Goal: Information Seeking & Learning: Learn about a topic

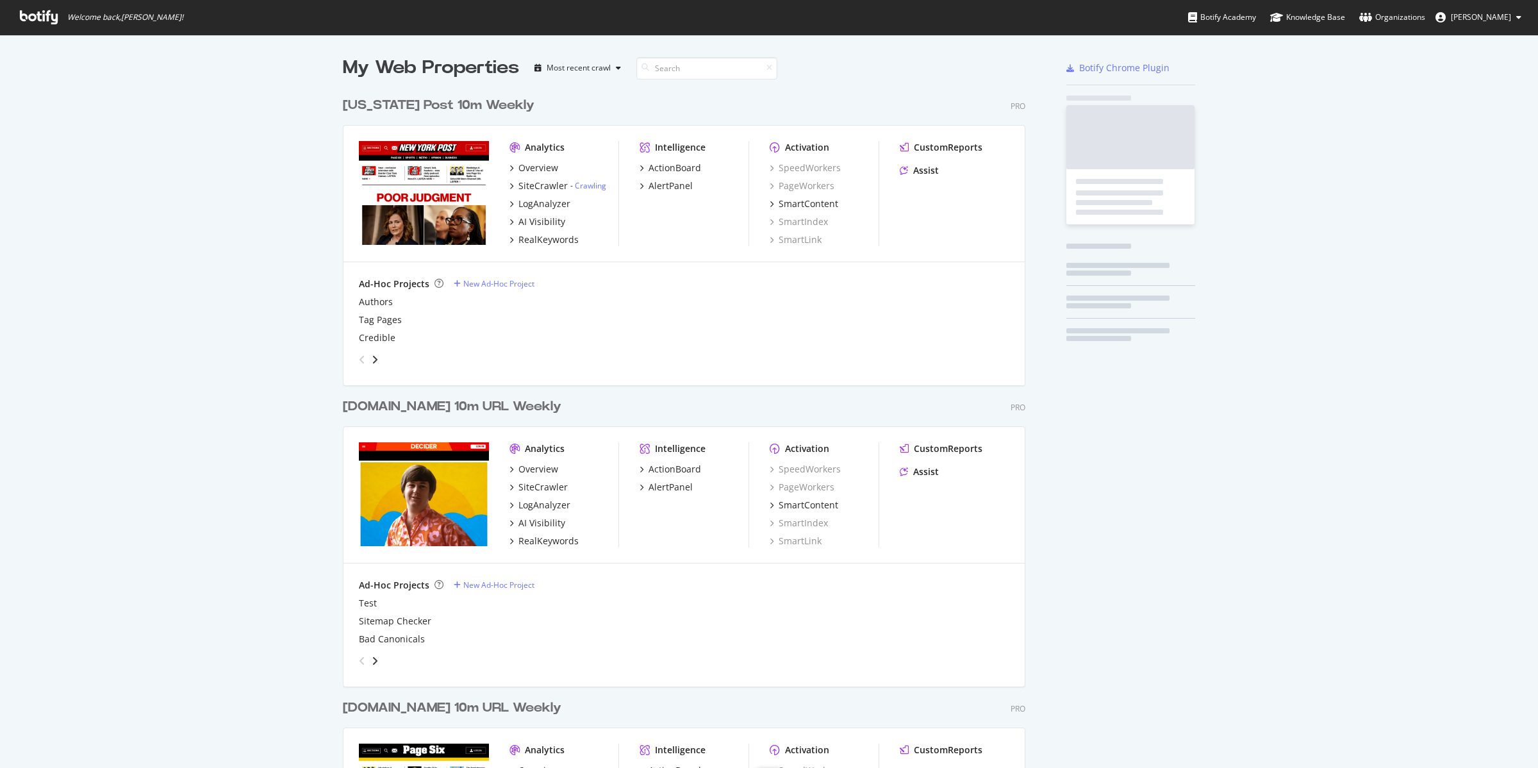
scroll to position [756, 1514]
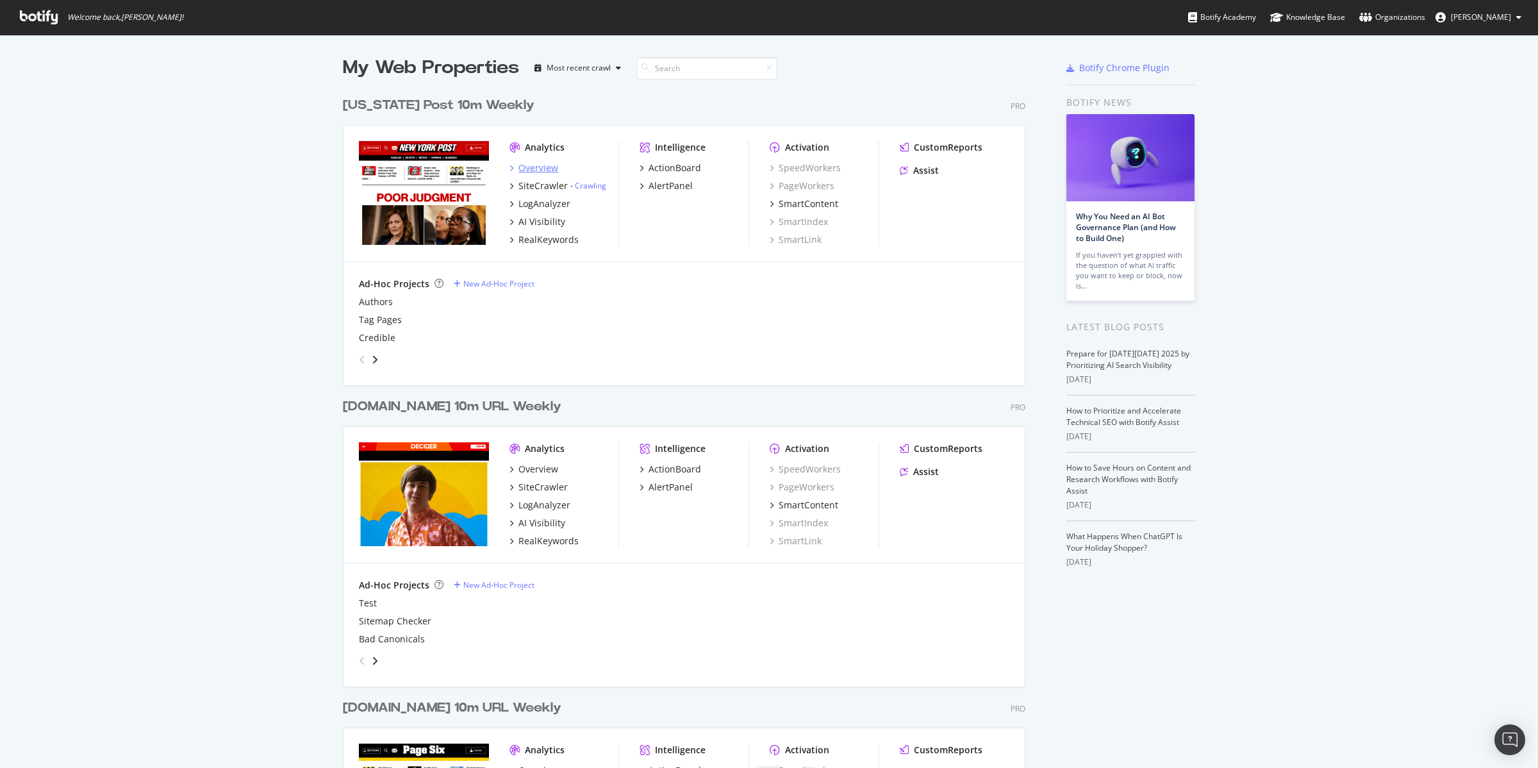
click at [533, 167] on div "Overview" at bounding box center [538, 168] width 40 height 13
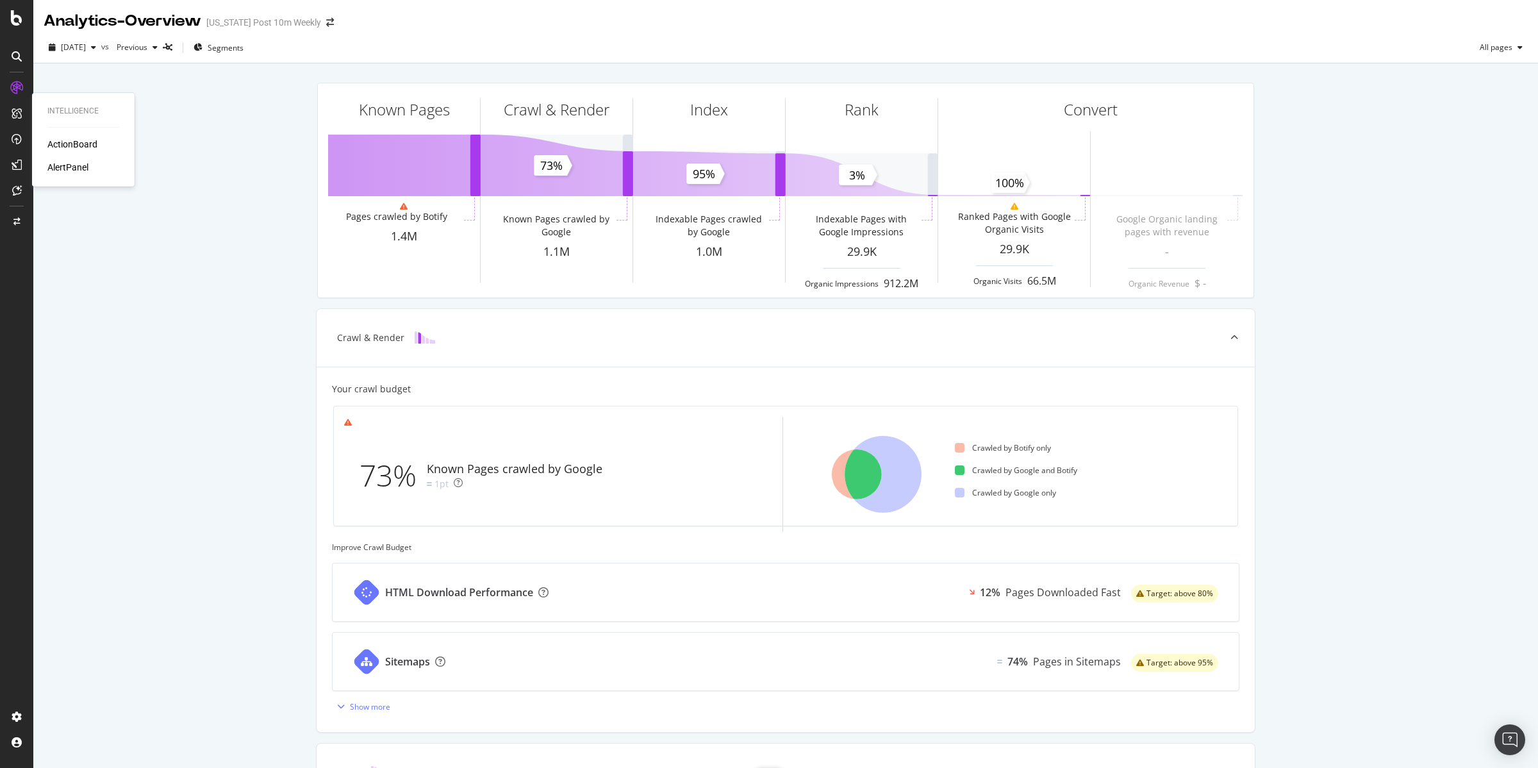
click at [60, 139] on div "ActionBoard" at bounding box center [72, 144] width 50 height 13
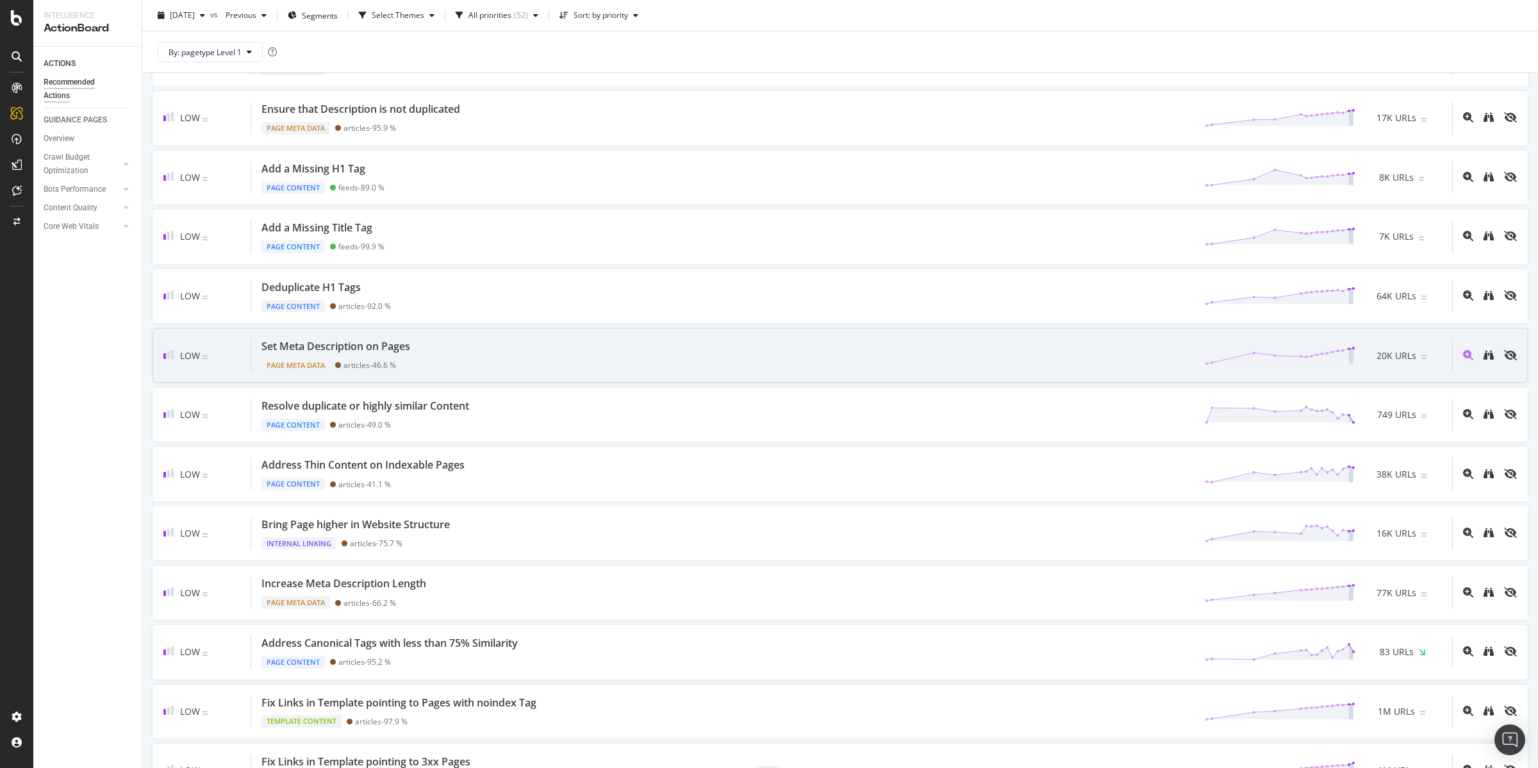
scroll to position [552, 0]
click at [390, 352] on div "Set Meta Description on Pages" at bounding box center [335, 345] width 149 height 15
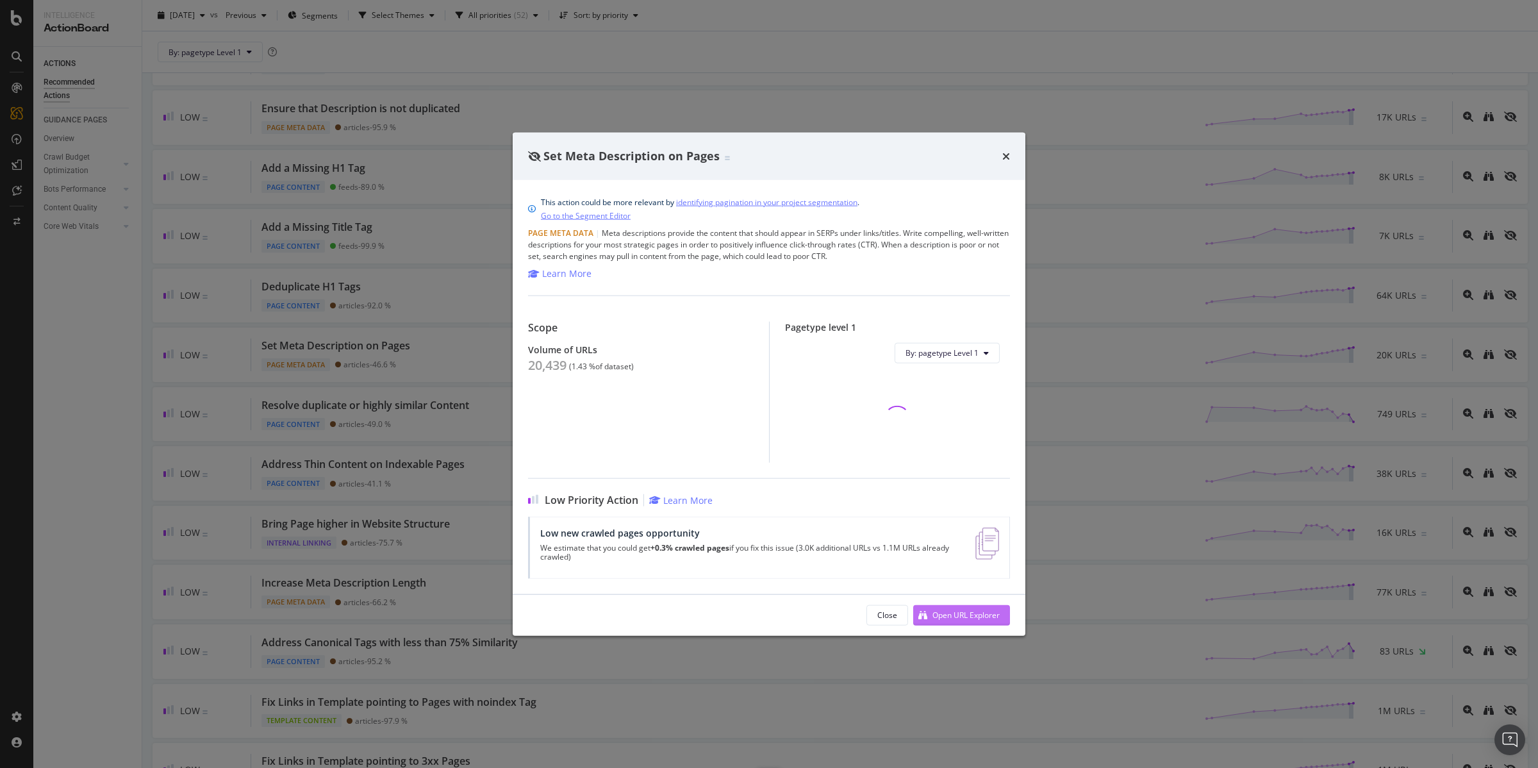
click at [954, 610] on div "Open URL Explorer" at bounding box center [965, 614] width 67 height 11
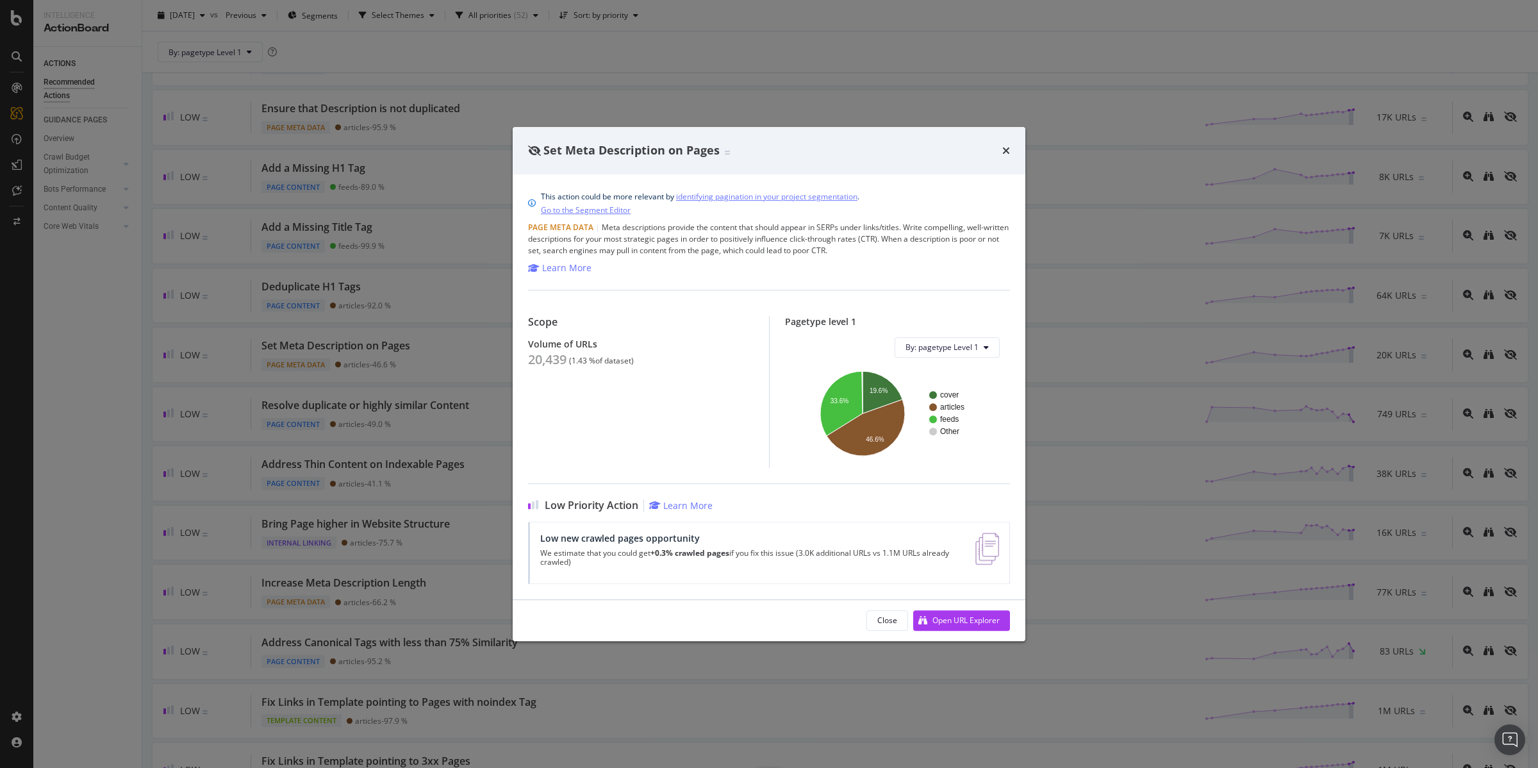
drag, startPoint x: 1004, startPoint y: 150, endPoint x: 977, endPoint y: 4, distance: 148.7
click at [1005, 150] on icon "times" at bounding box center [1006, 150] width 8 height 10
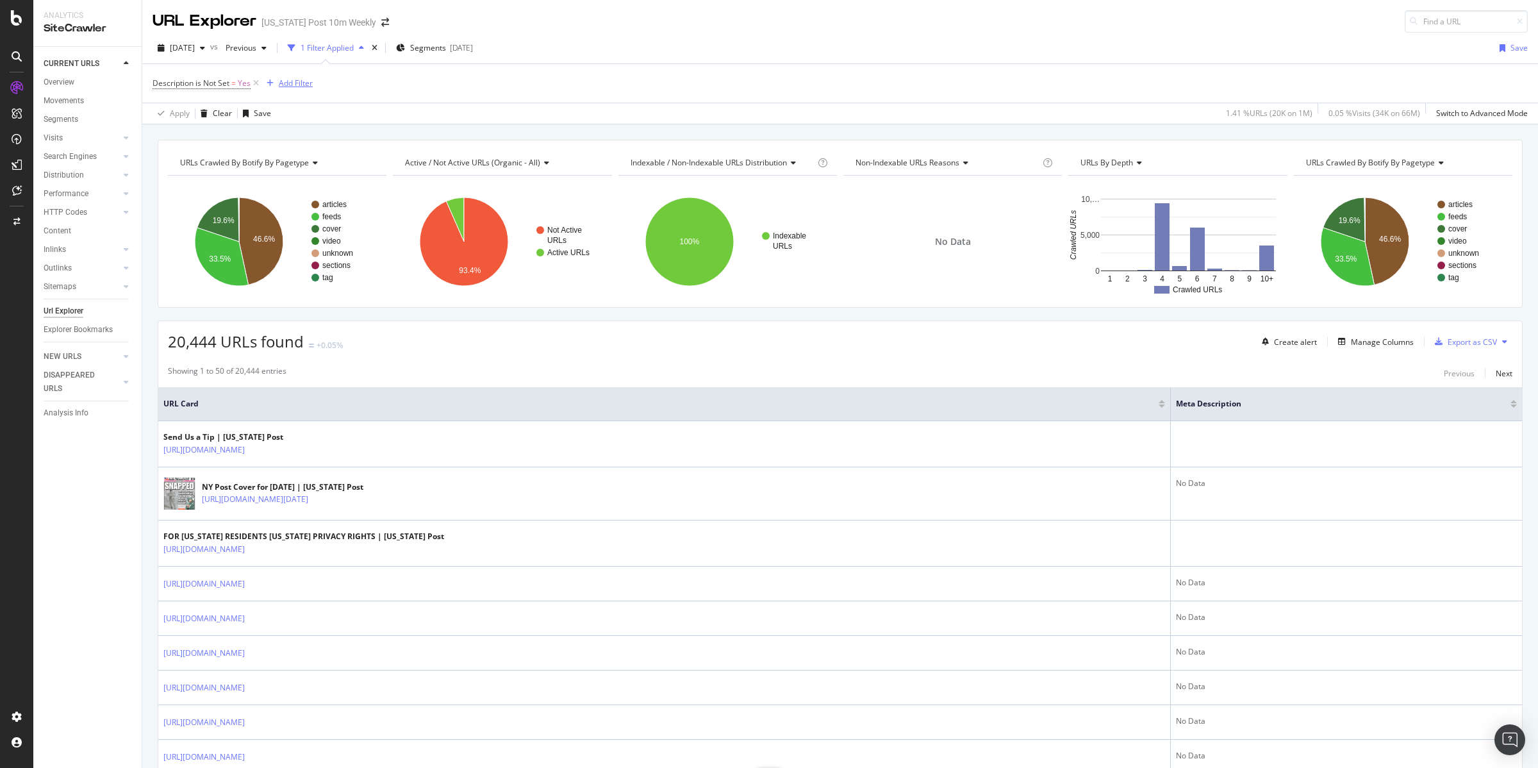
click at [291, 80] on div "Add Filter" at bounding box center [296, 83] width 34 height 11
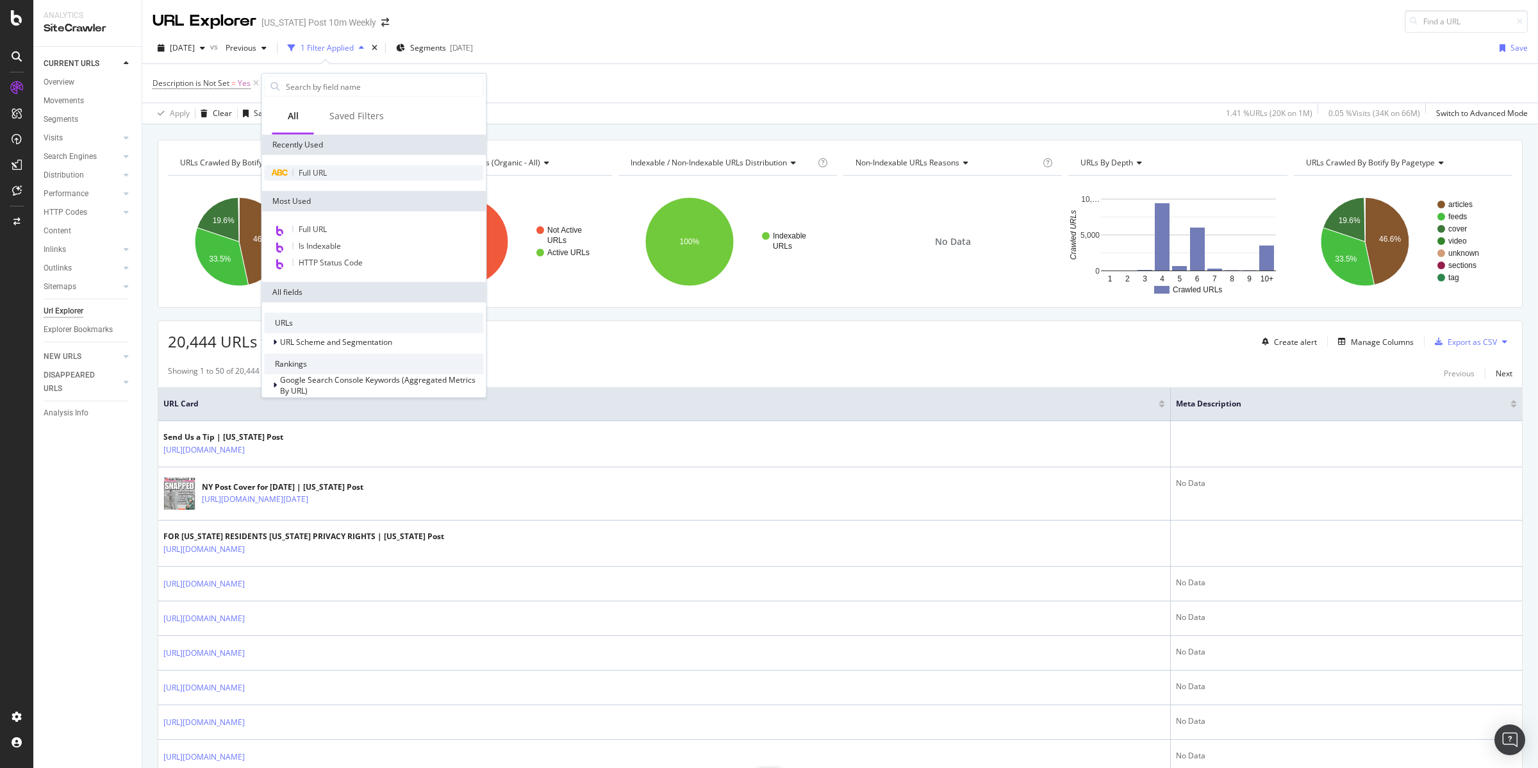
click at [319, 174] on span "Full URL" at bounding box center [313, 172] width 28 height 11
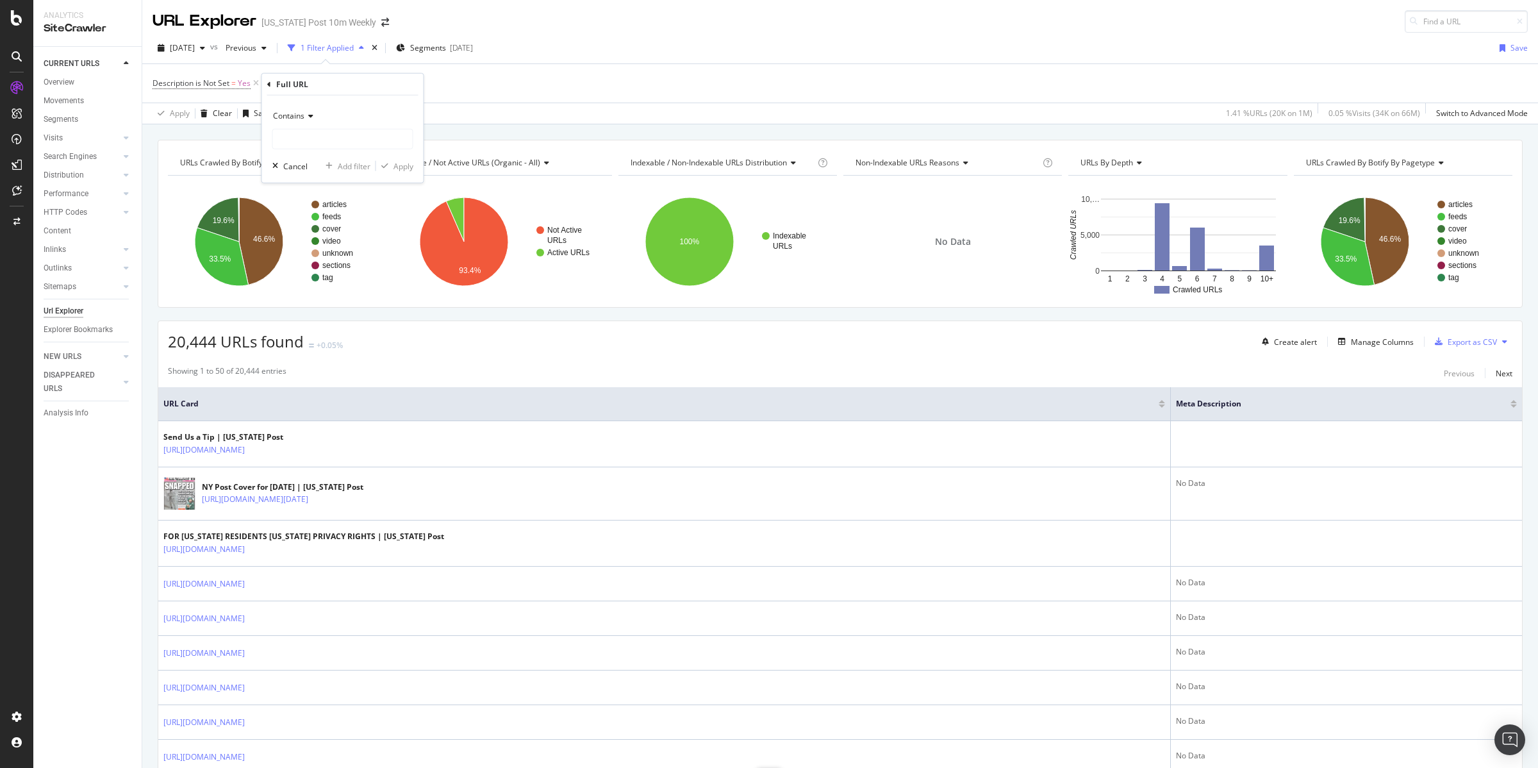
click at [304, 115] on icon at bounding box center [308, 116] width 9 height 8
click at [334, 224] on span "Doesn't end with" at bounding box center [309, 225] width 60 height 11
click at [322, 135] on input "text" at bounding box center [343, 139] width 140 height 21
type input "feed/"
click at [401, 165] on div "Apply" at bounding box center [404, 165] width 20 height 11
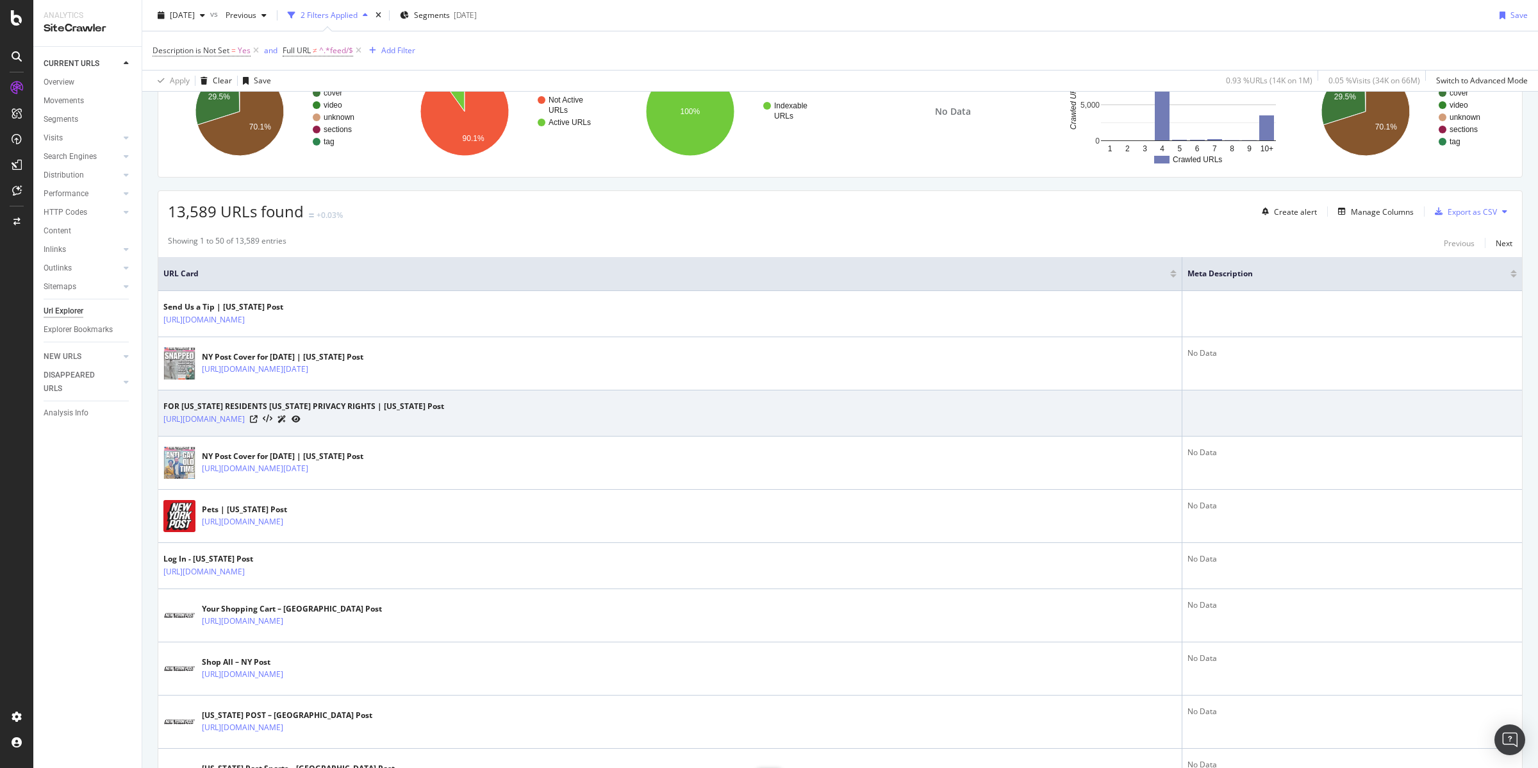
scroll to position [133, 0]
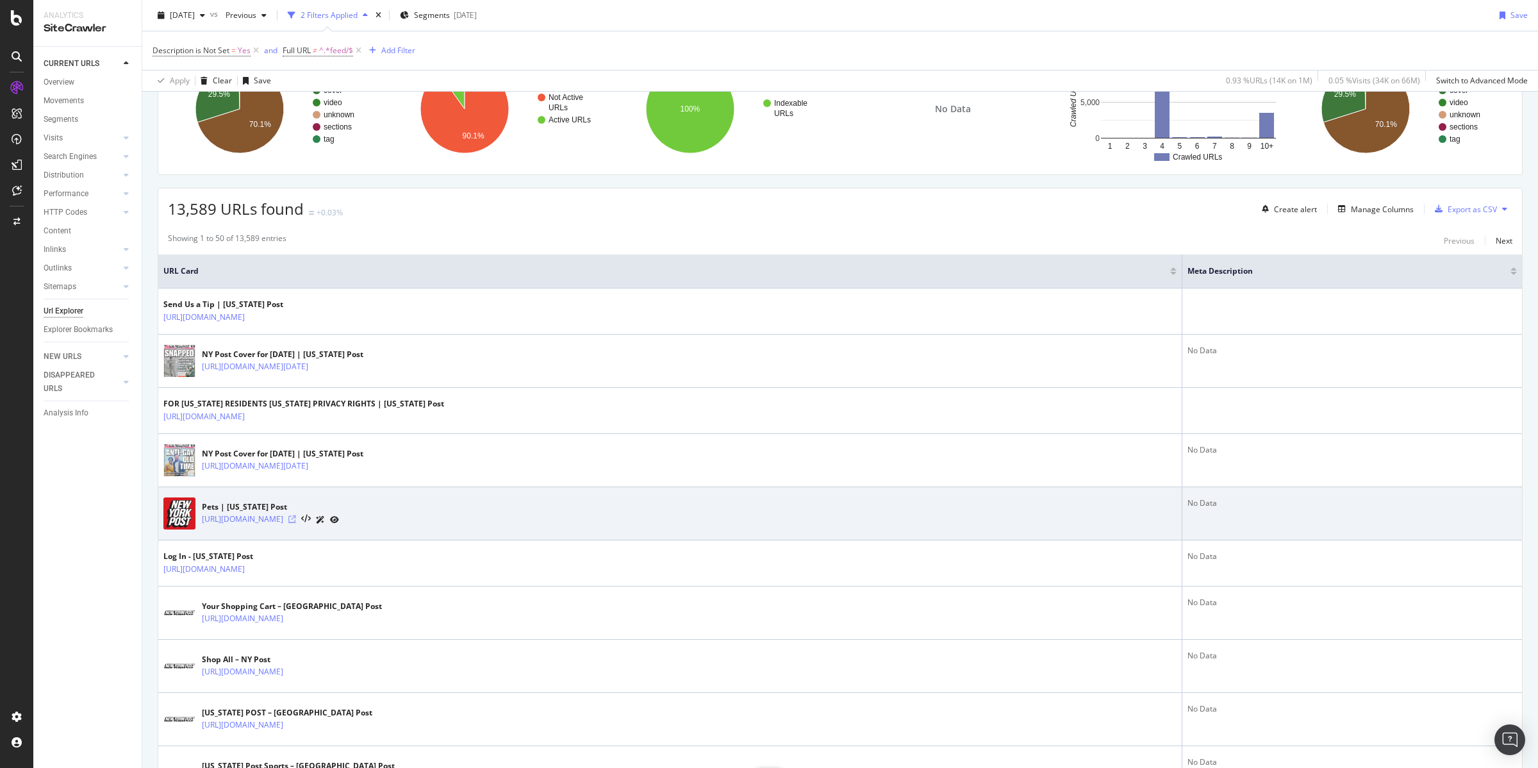
click at [296, 518] on icon at bounding box center [292, 519] width 8 height 8
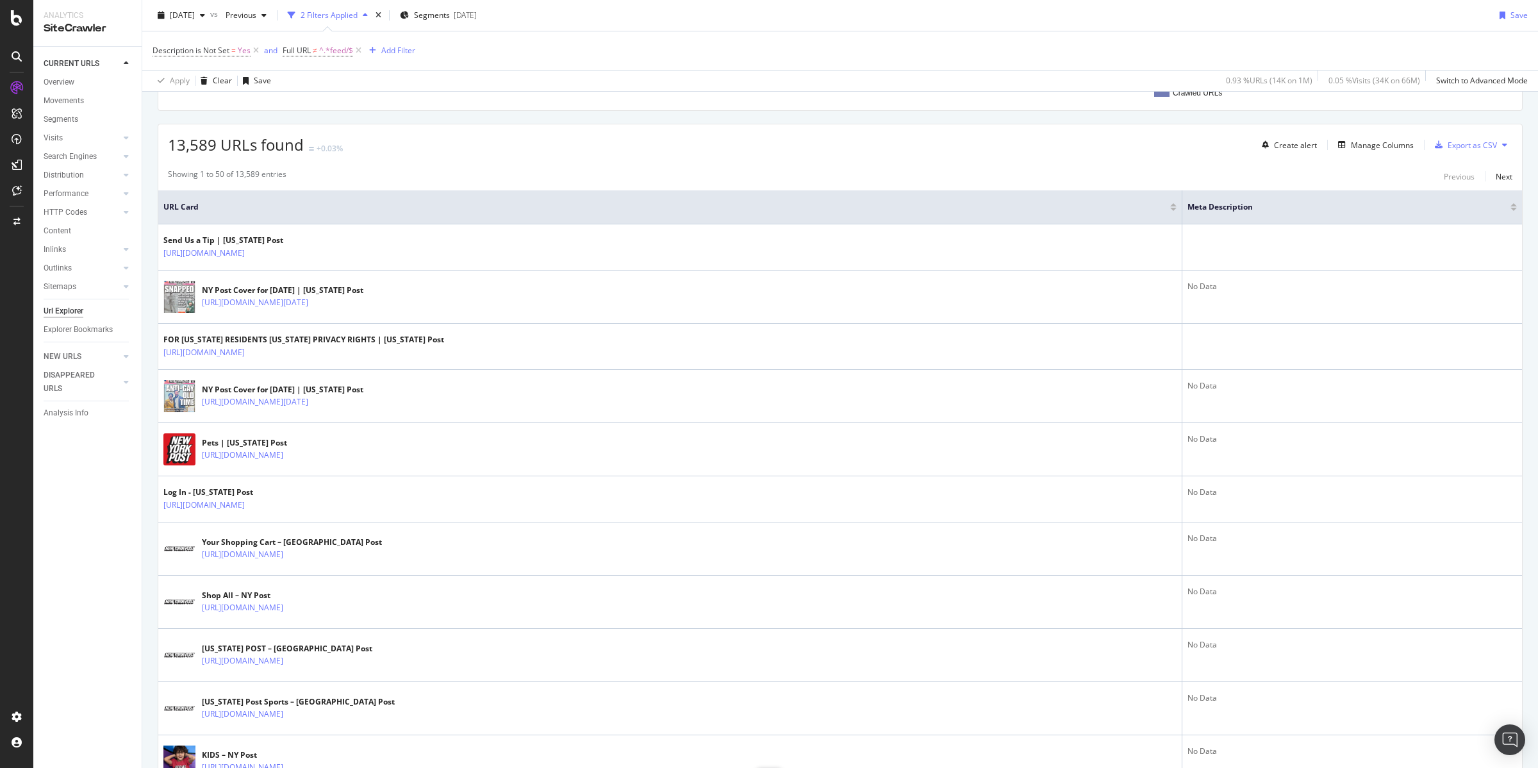
scroll to position [0, 0]
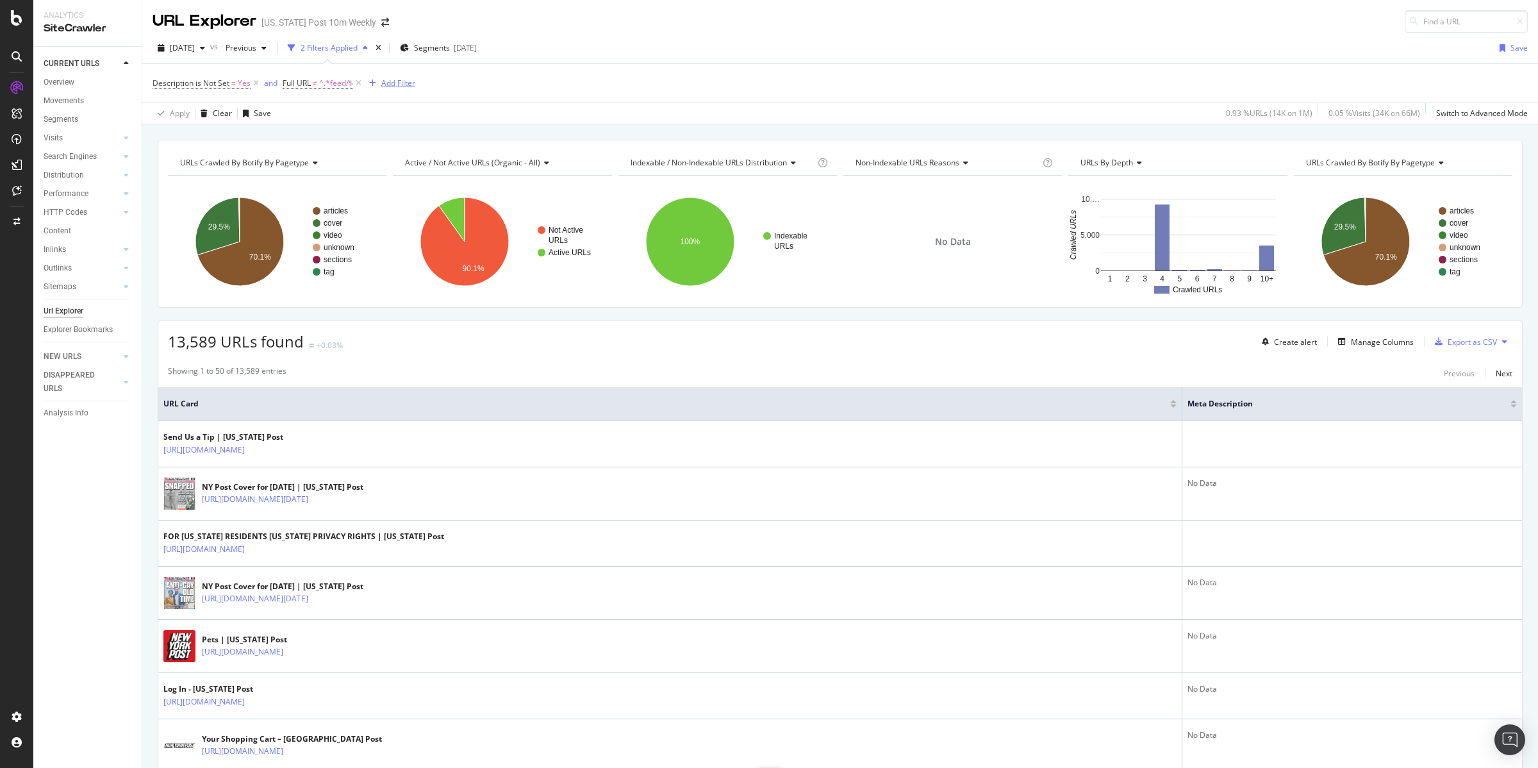
click at [402, 83] on div "Add Filter" at bounding box center [398, 83] width 34 height 11
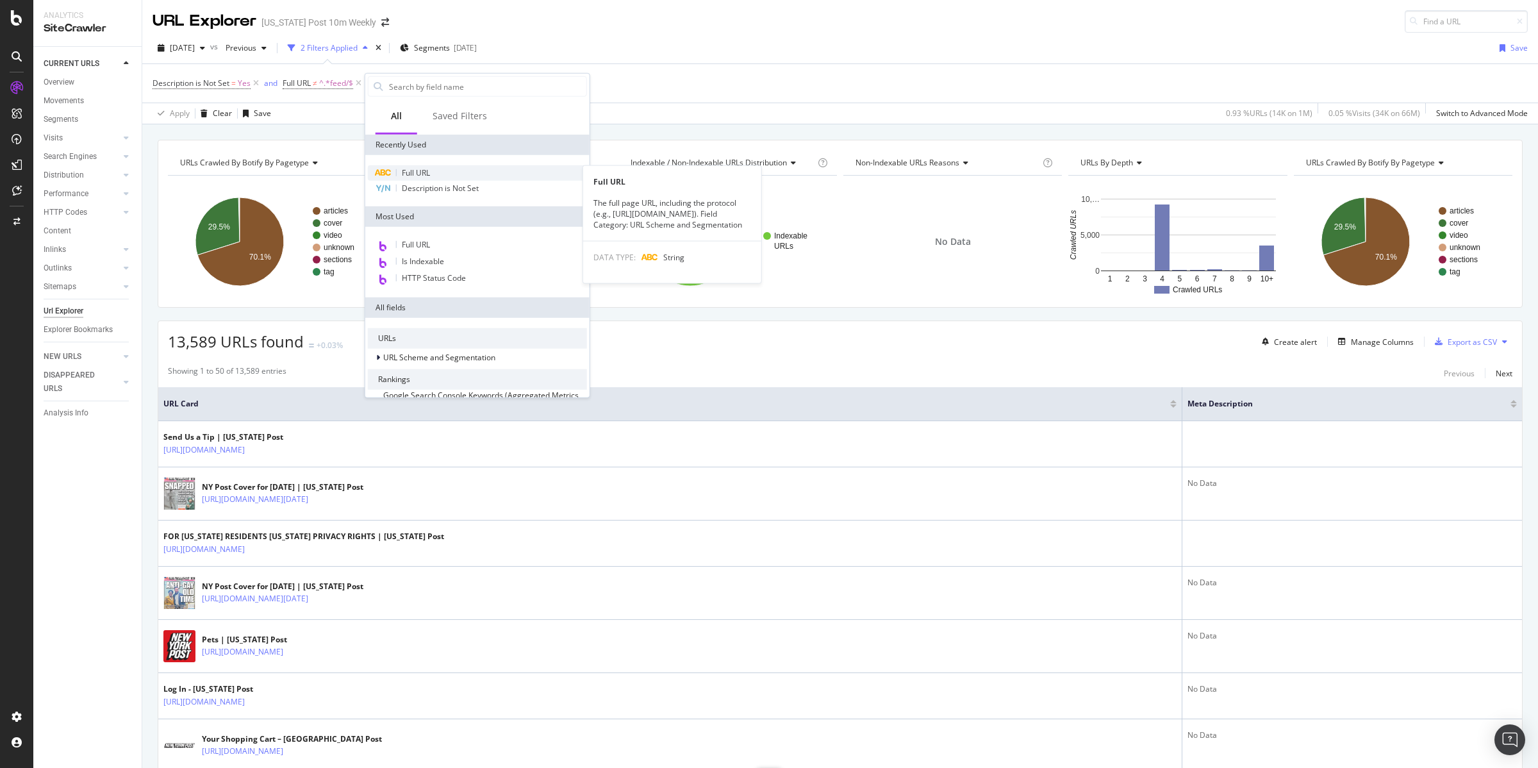
click at [416, 170] on span "Full URL" at bounding box center [416, 172] width 28 height 11
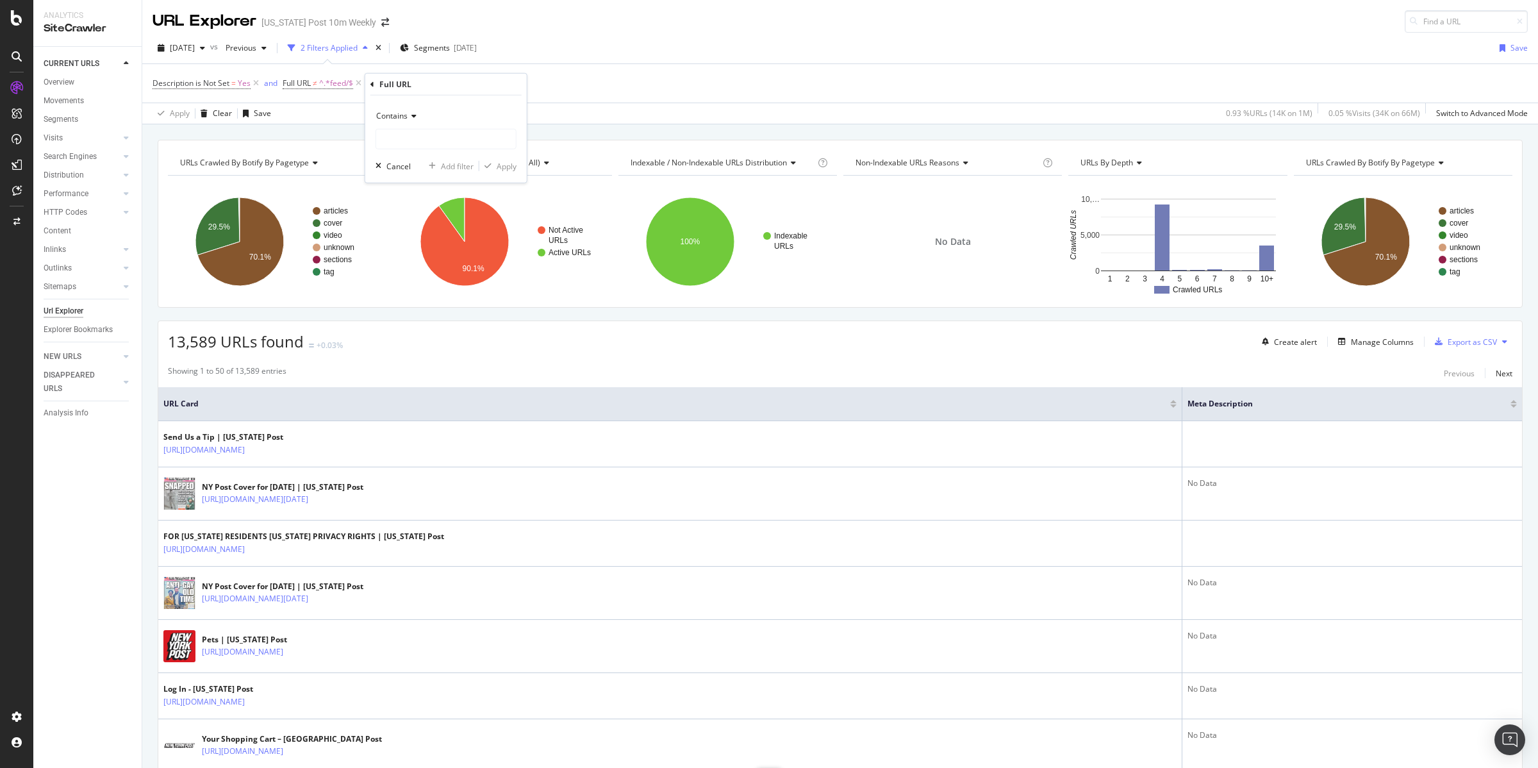
click at [408, 119] on icon at bounding box center [412, 116] width 9 height 8
click at [407, 254] on span "Doesn't contain" at bounding box center [410, 258] width 56 height 11
click at [408, 142] on input "text" at bounding box center [446, 139] width 140 height 21
type input "/shop/"
click at [511, 168] on div "Apply" at bounding box center [507, 165] width 20 height 11
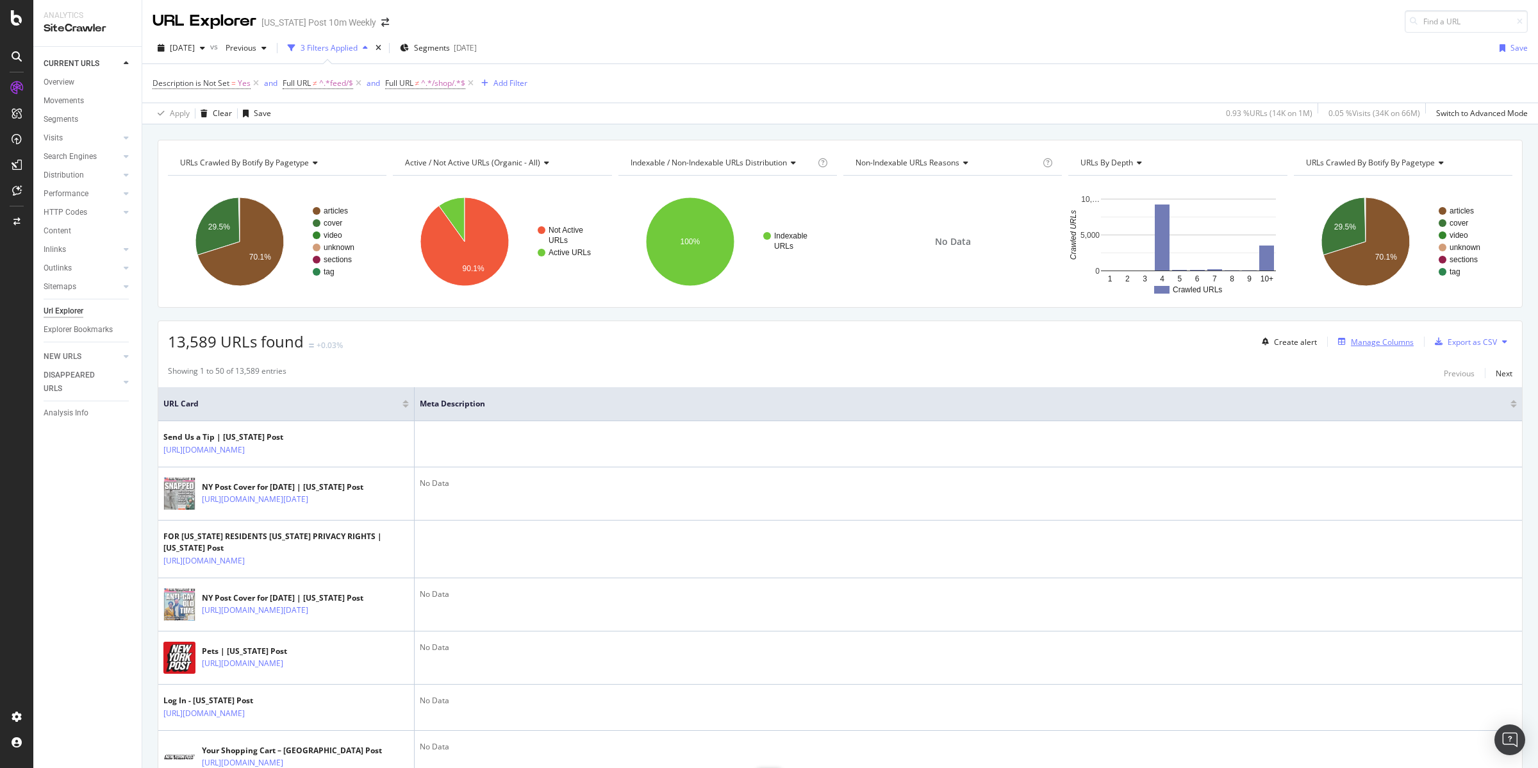
click at [1351, 342] on div "Manage Columns" at bounding box center [1382, 341] width 63 height 11
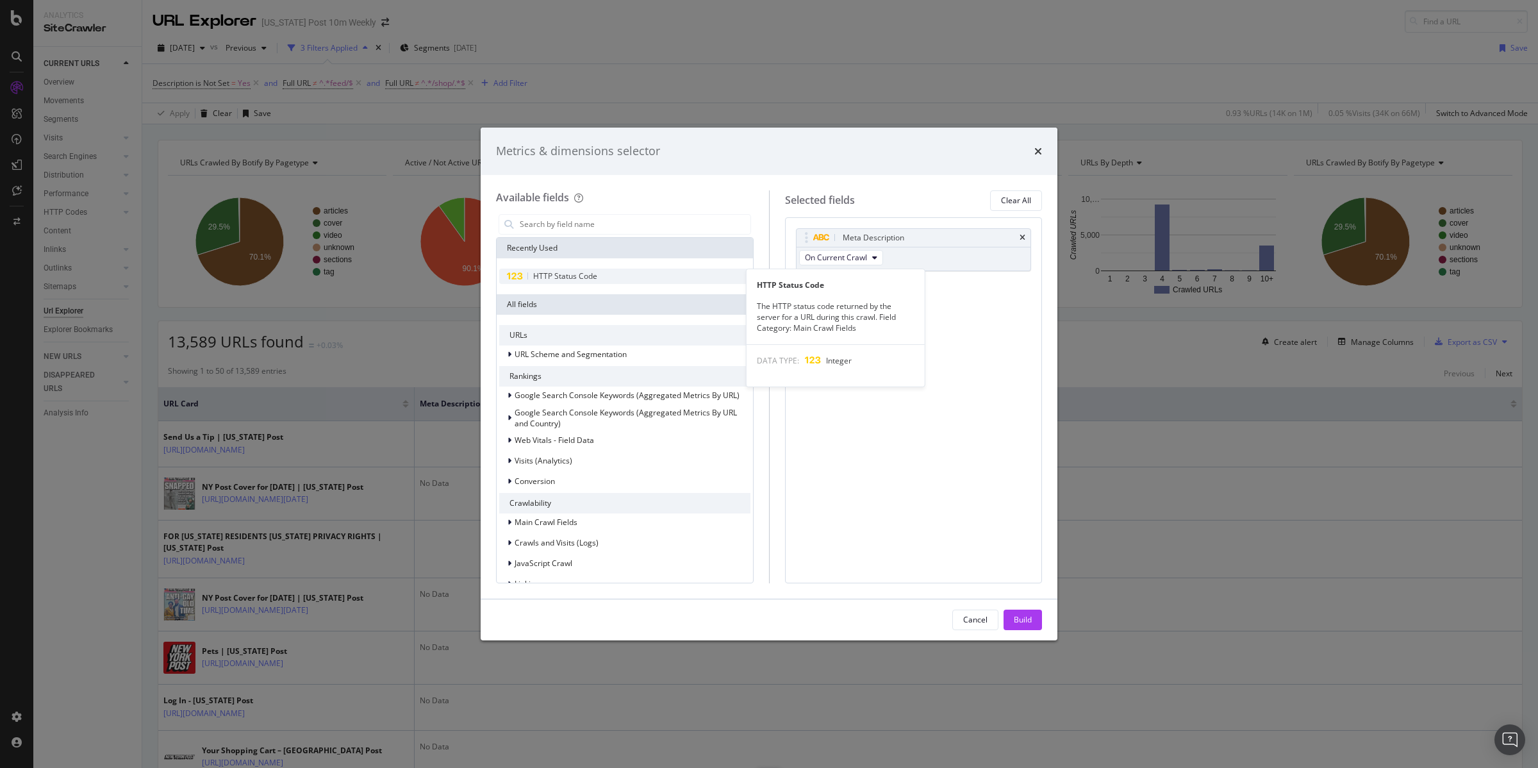
click at [559, 278] on span "HTTP Status Code" at bounding box center [565, 275] width 64 height 11
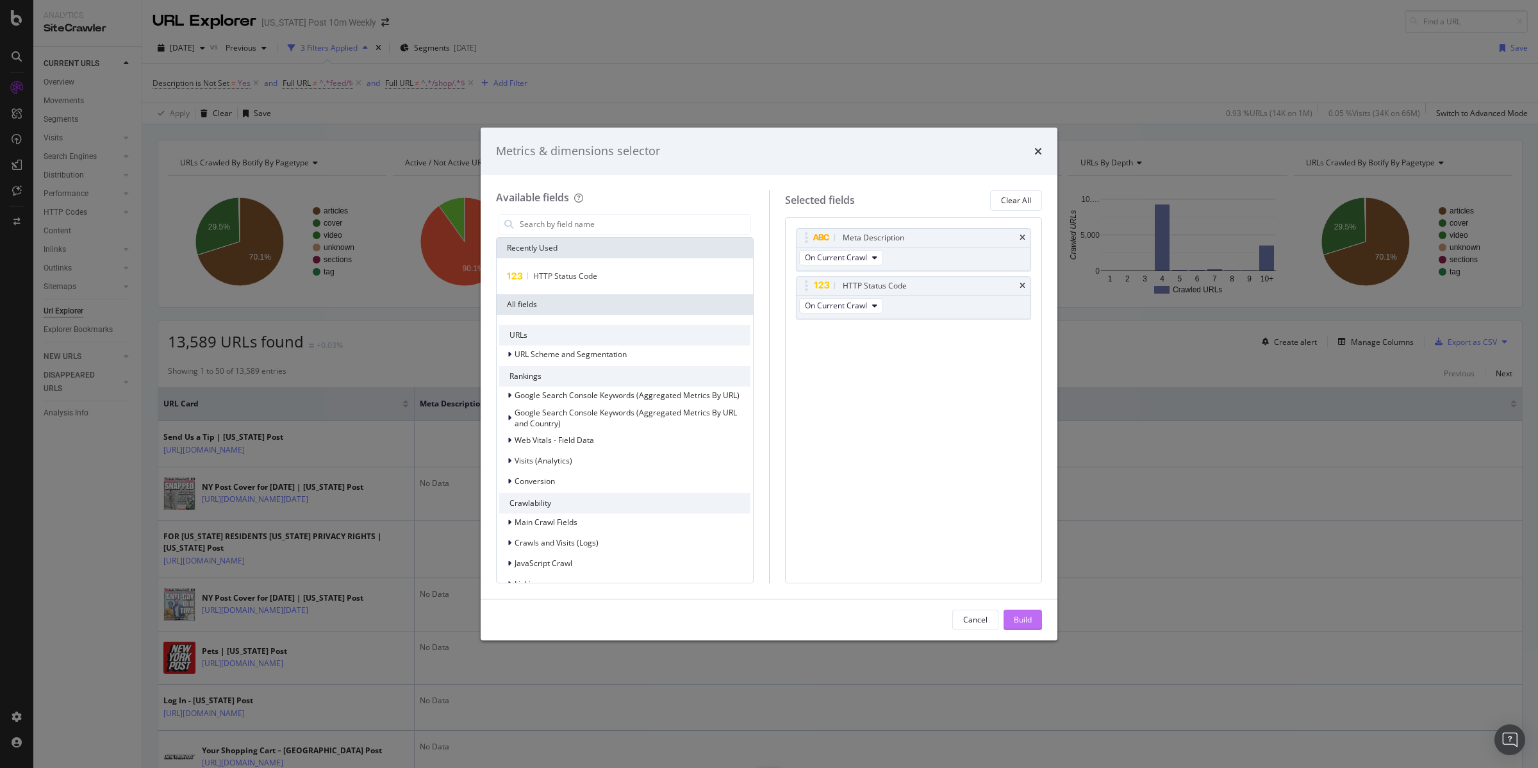
click at [1024, 615] on div "Build" at bounding box center [1023, 619] width 18 height 11
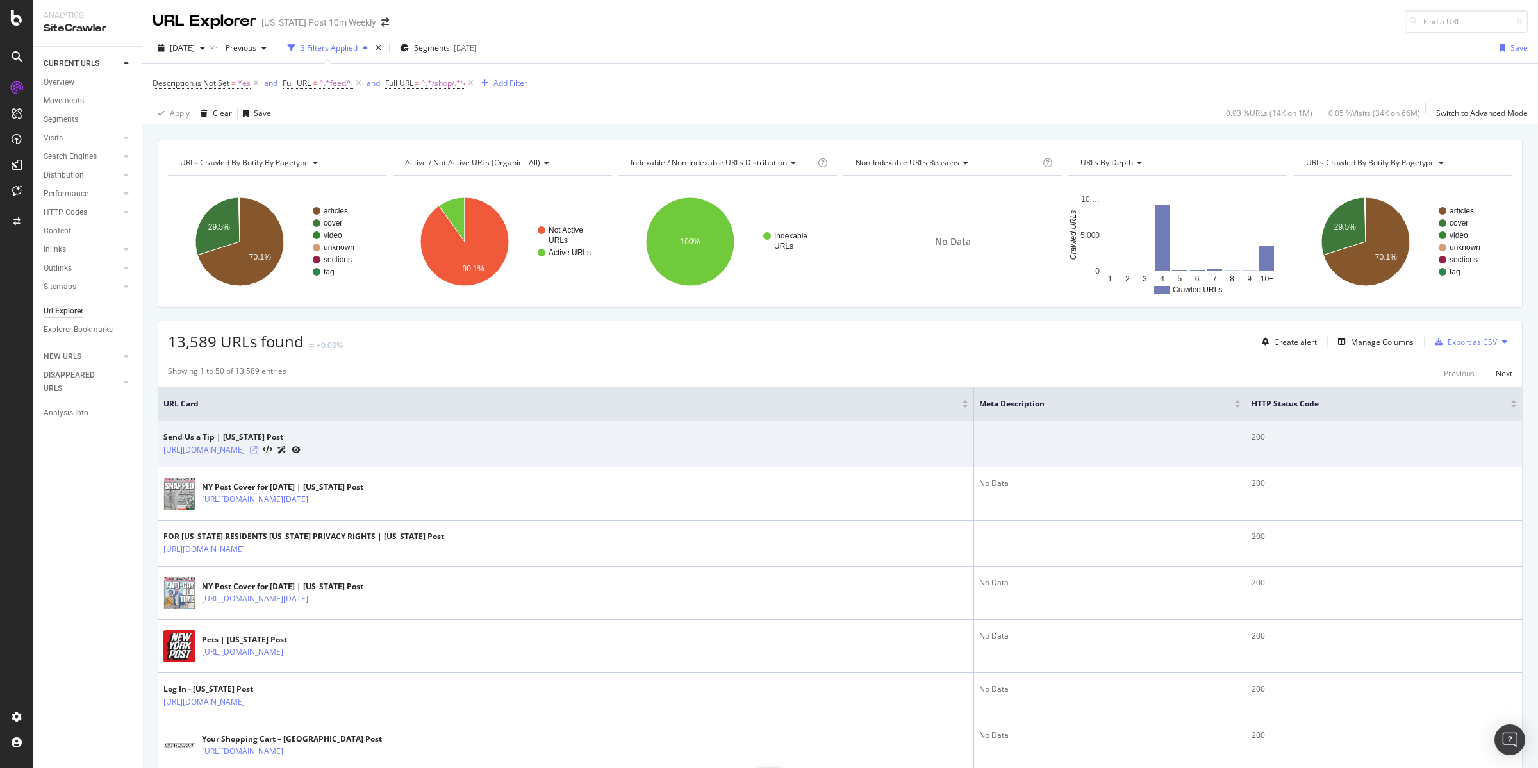
click at [258, 451] on icon at bounding box center [254, 450] width 8 height 8
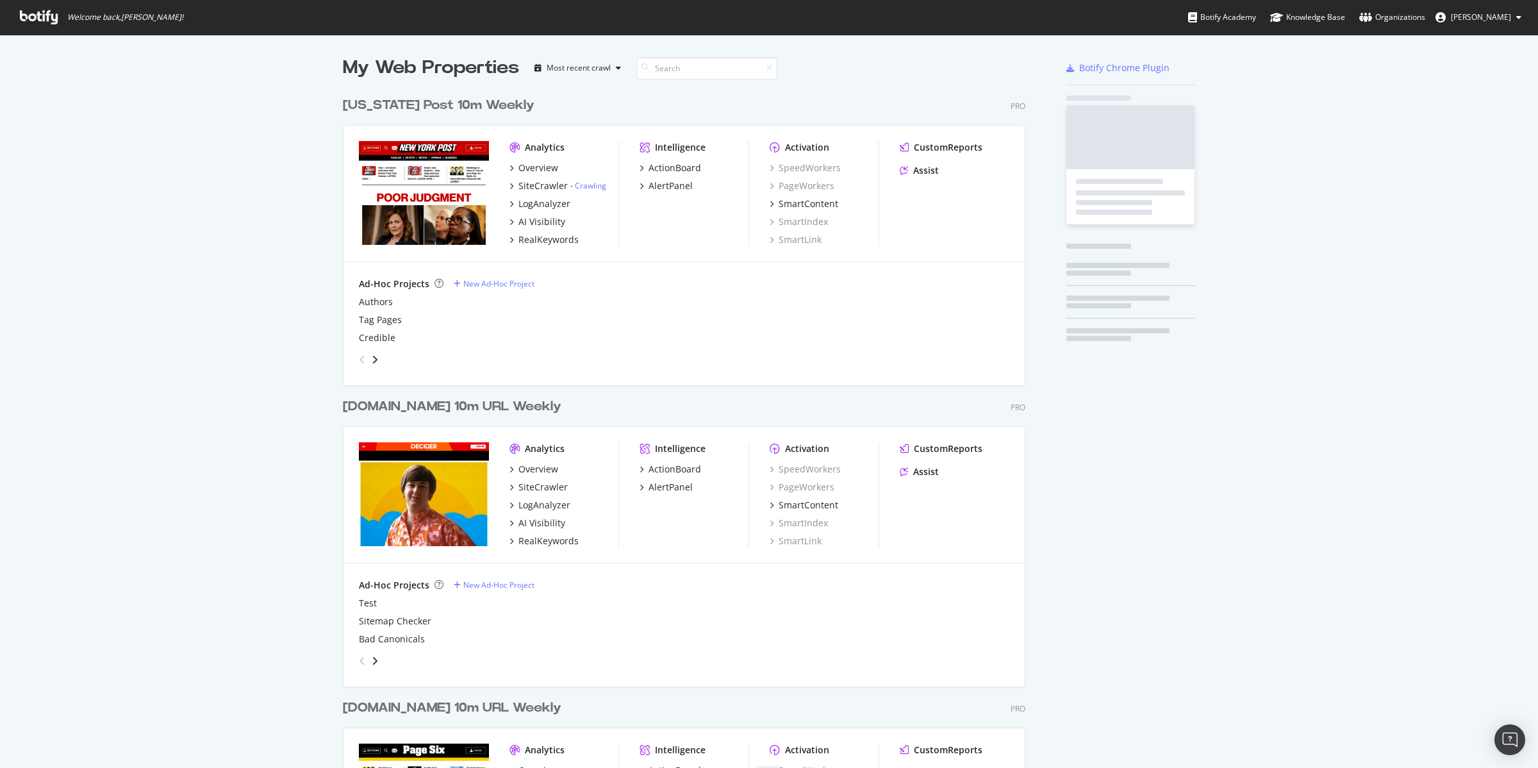
scroll to position [1523, 681]
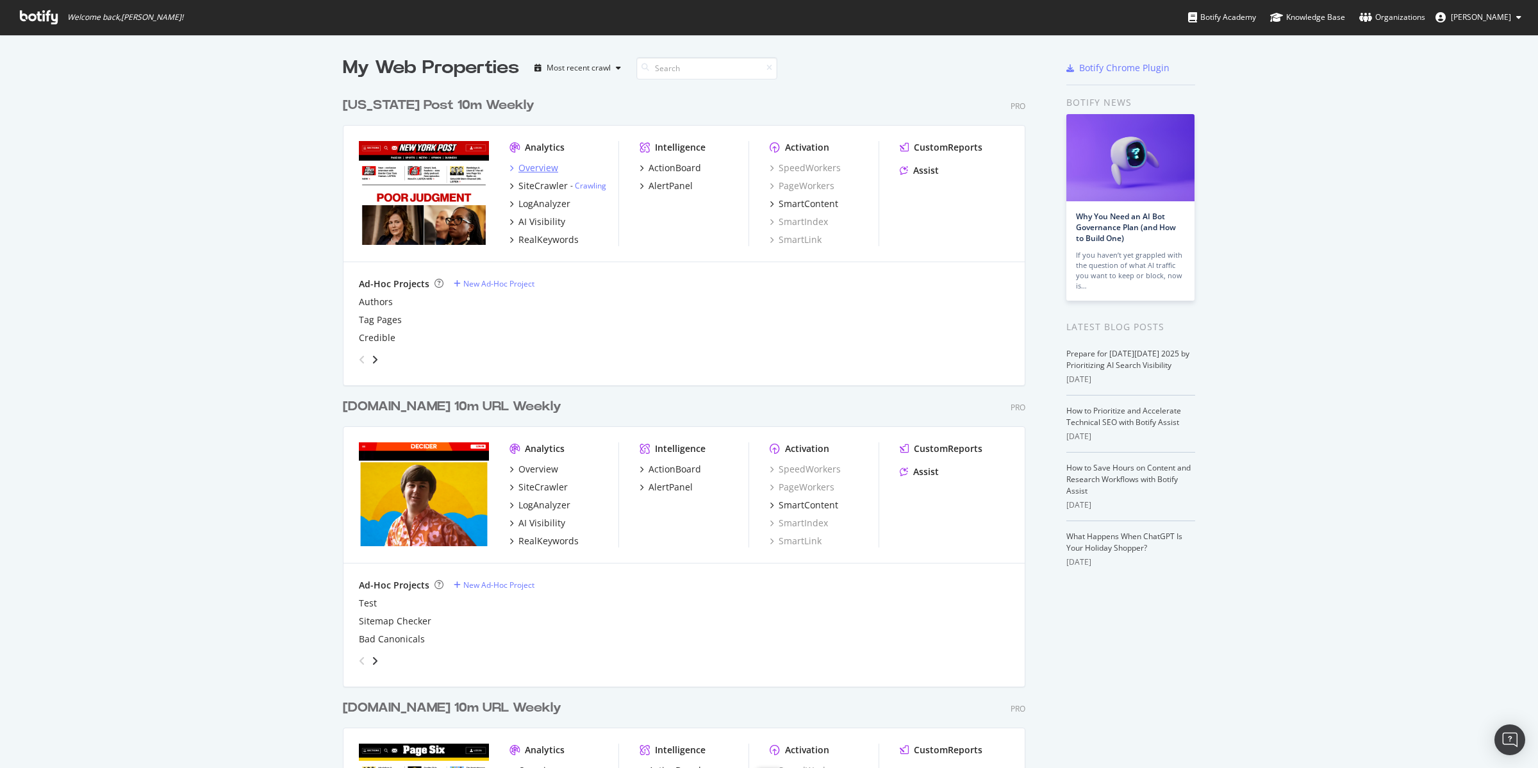
click at [542, 166] on div "Overview" at bounding box center [538, 168] width 40 height 13
click at [679, 169] on div "ActionBoard" at bounding box center [675, 168] width 53 height 13
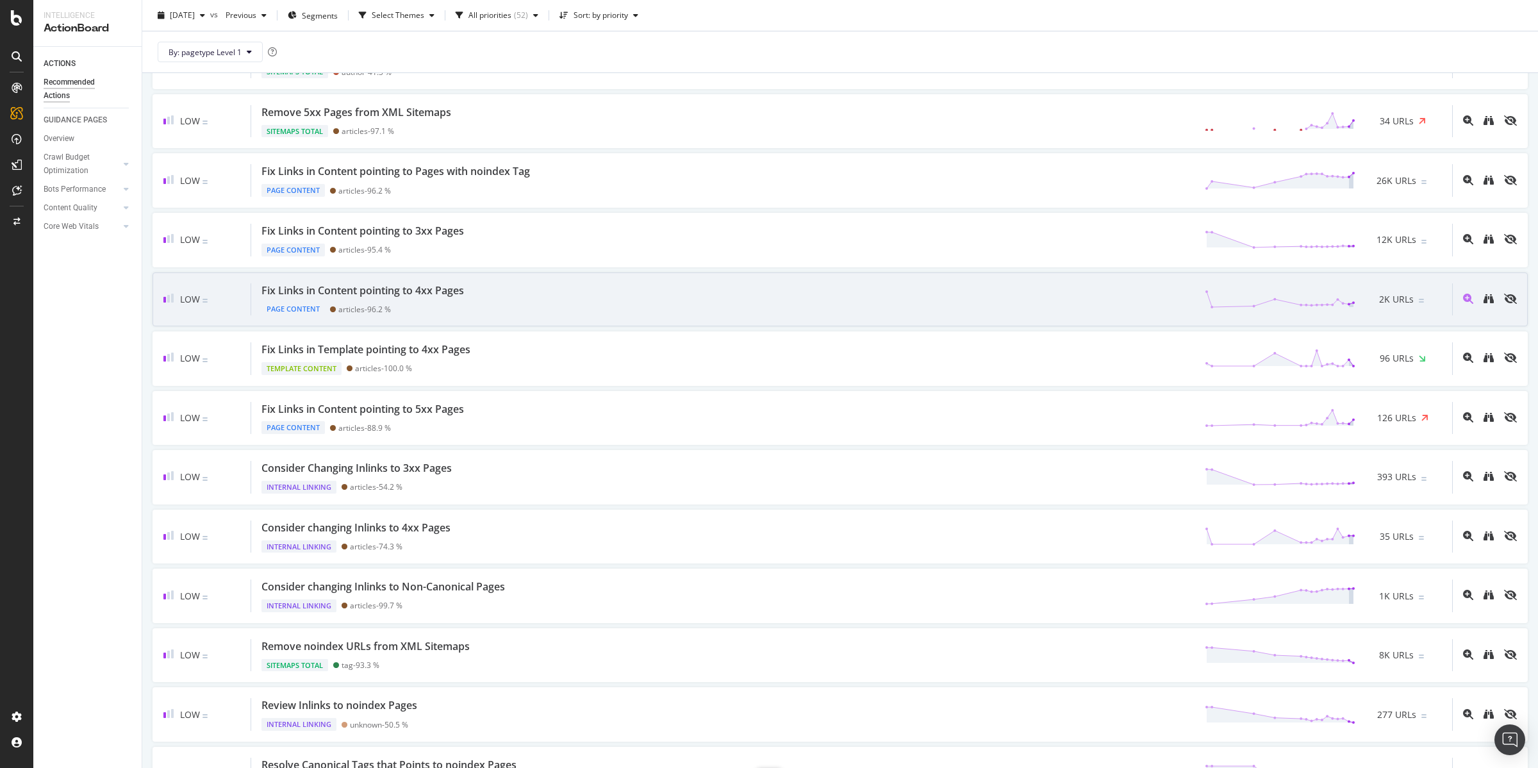
scroll to position [1580, 0]
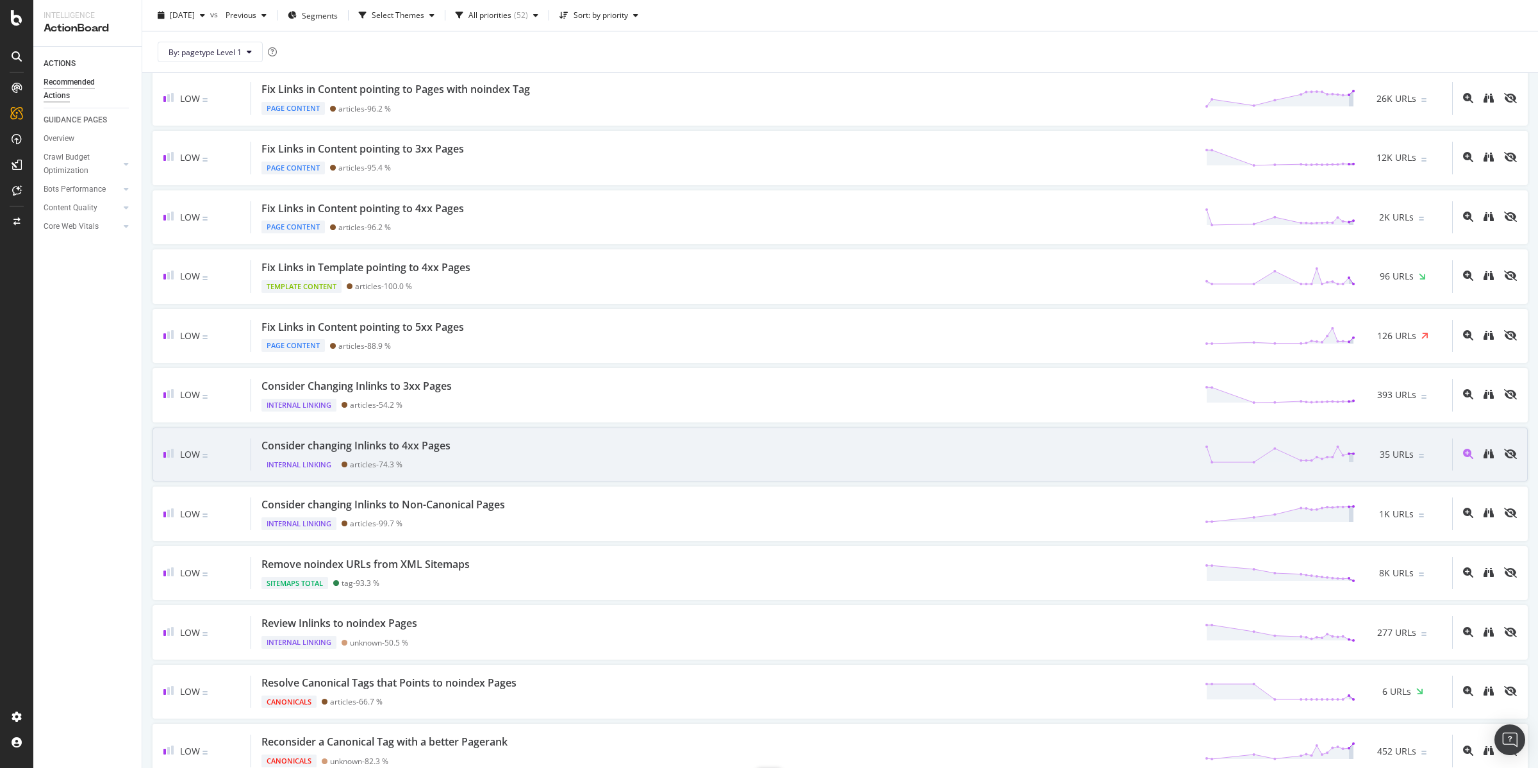
click at [415, 453] on div "Consider changing Inlinks to 4xx Pages" at bounding box center [355, 445] width 189 height 15
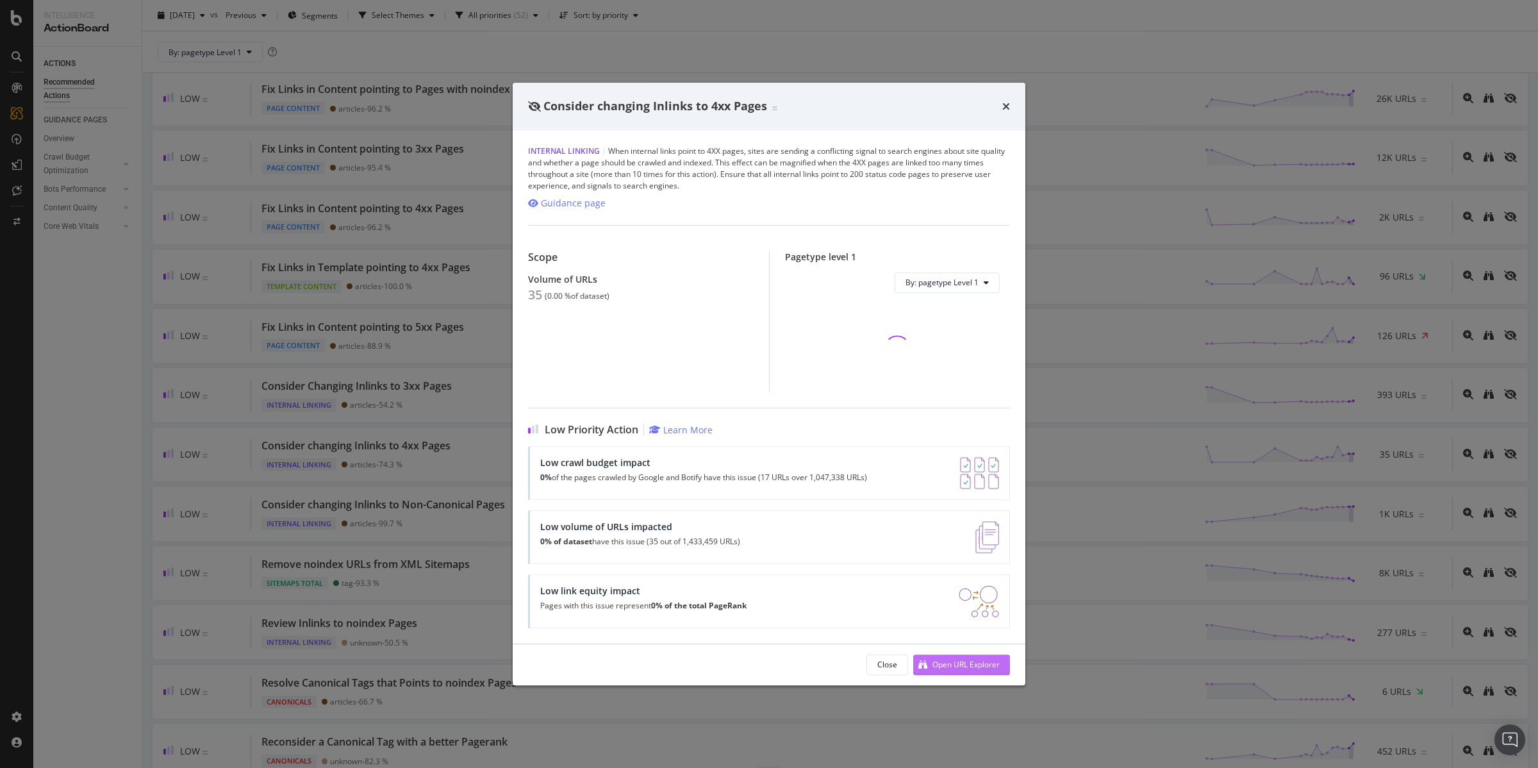
click at [949, 662] on div "Open URL Explorer" at bounding box center [965, 664] width 67 height 11
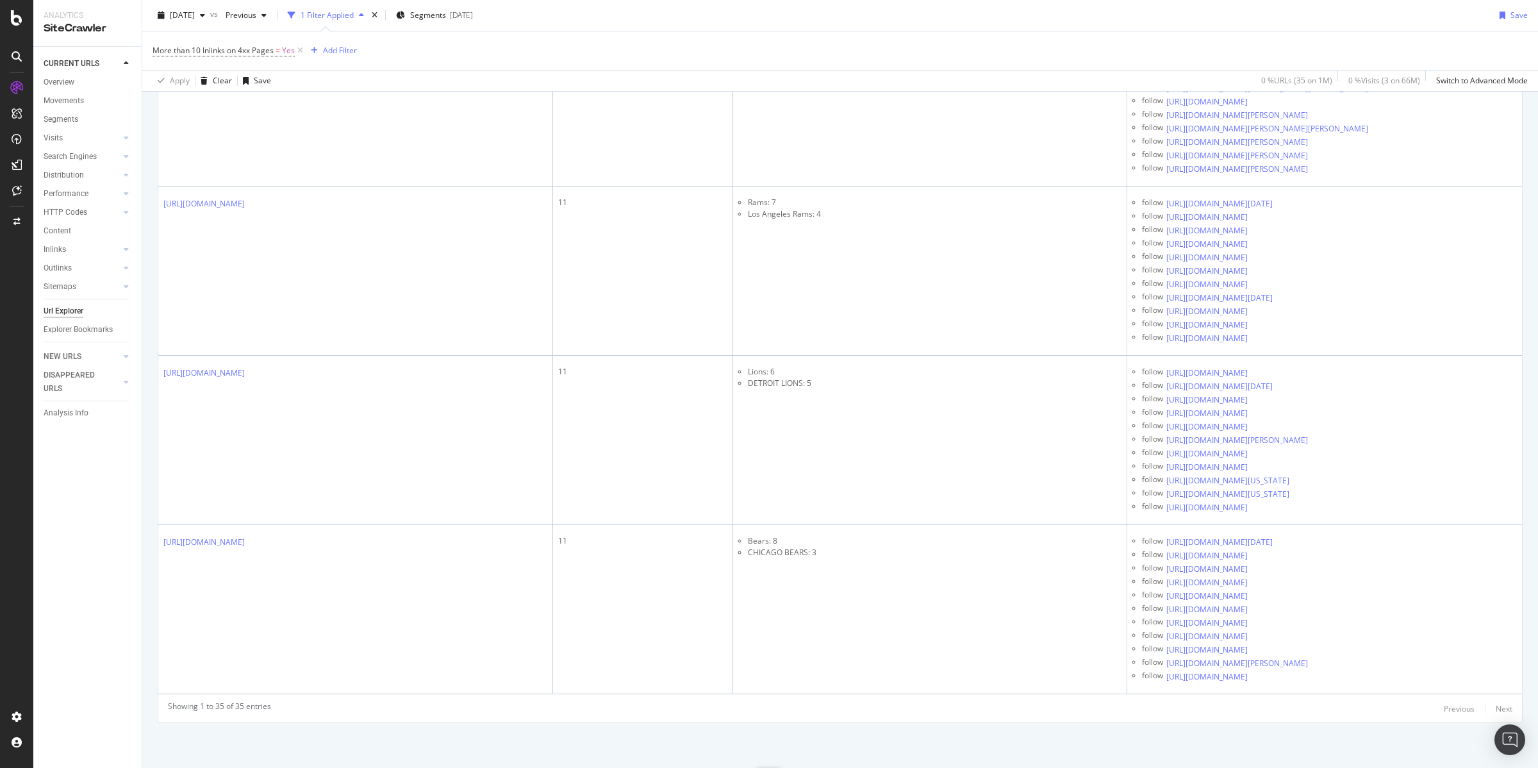
scroll to position [33503, 0]
click at [16, 19] on icon at bounding box center [17, 17] width 12 height 15
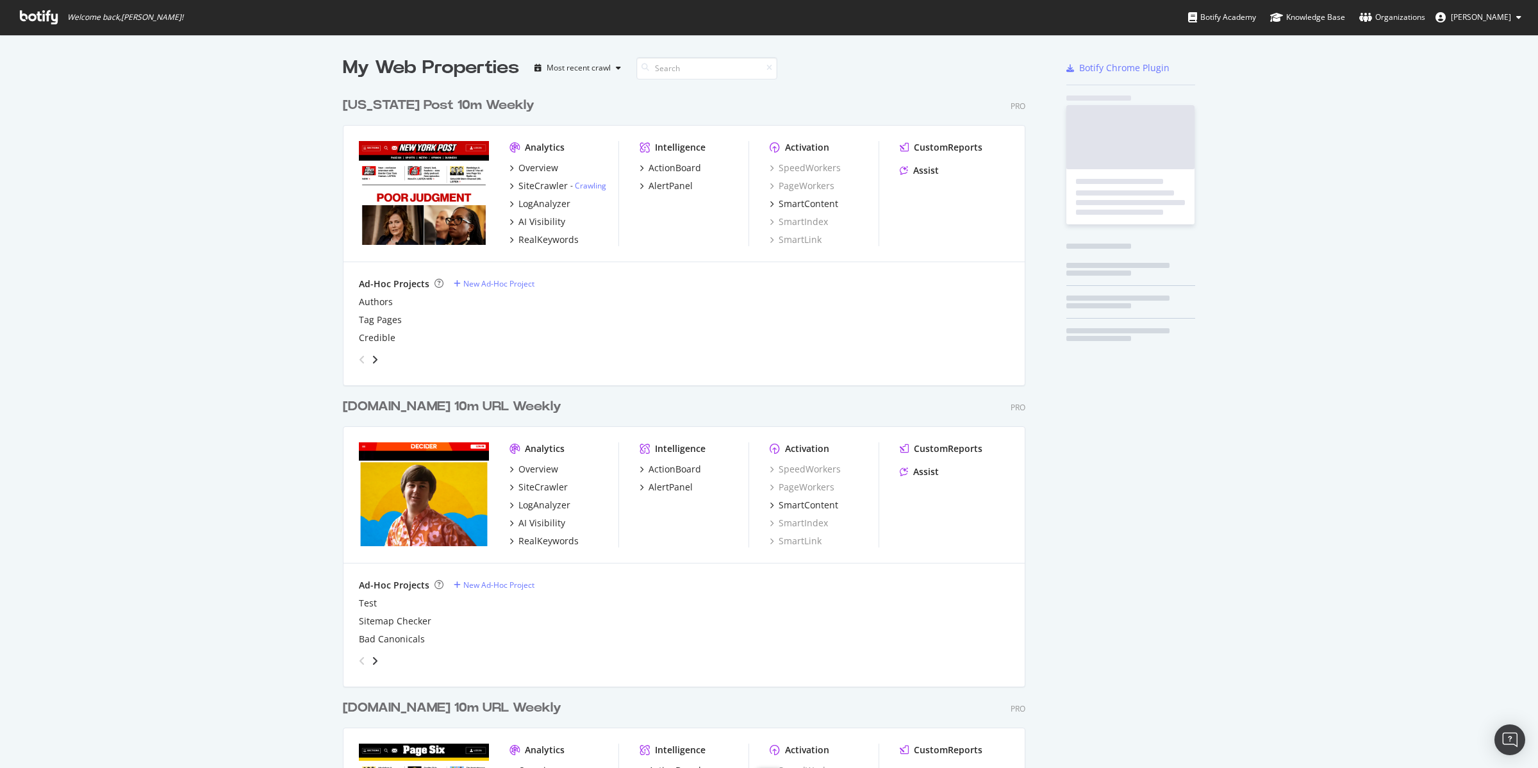
scroll to position [756, 1514]
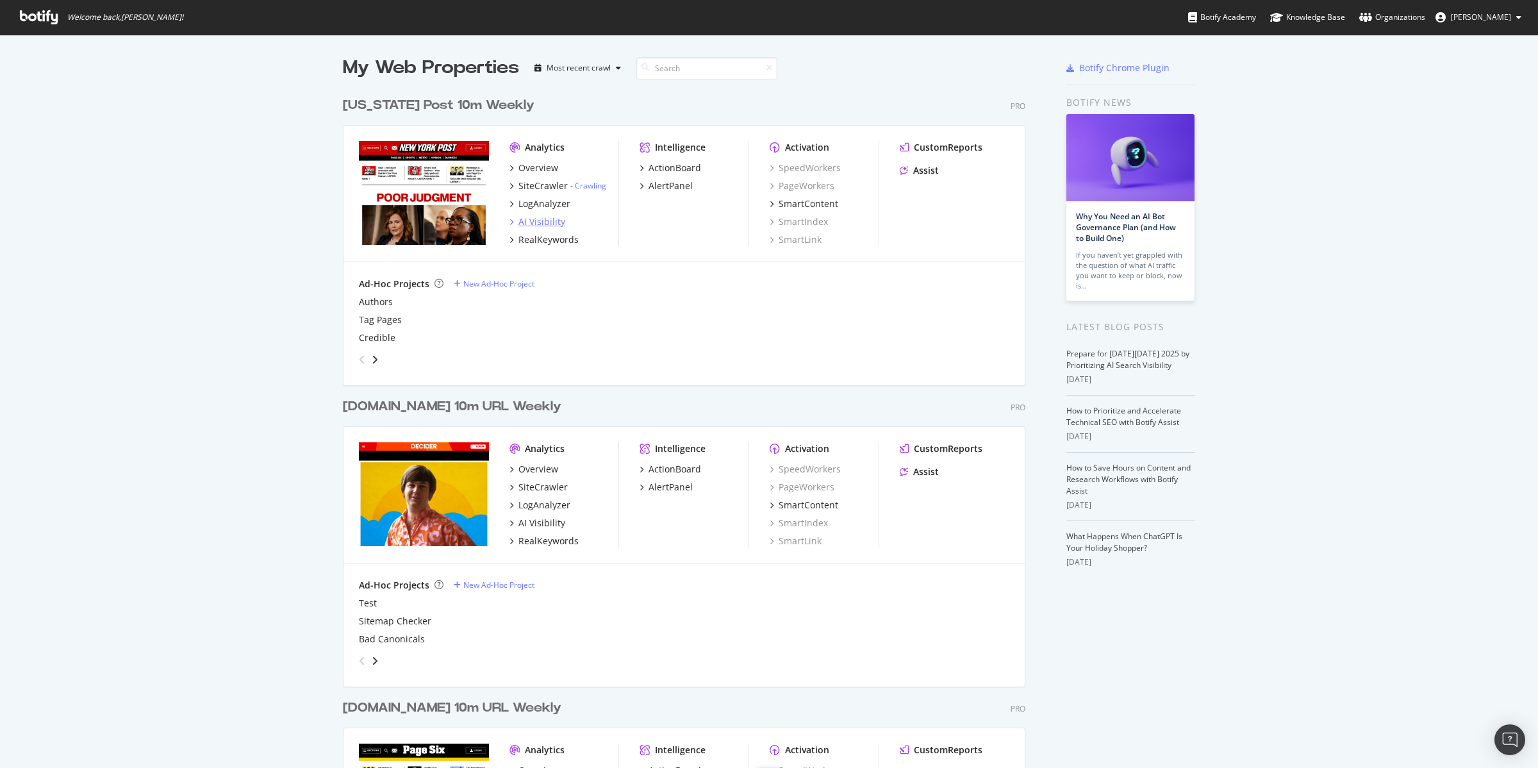
click at [533, 222] on div "AI Visibility" at bounding box center [541, 221] width 47 height 13
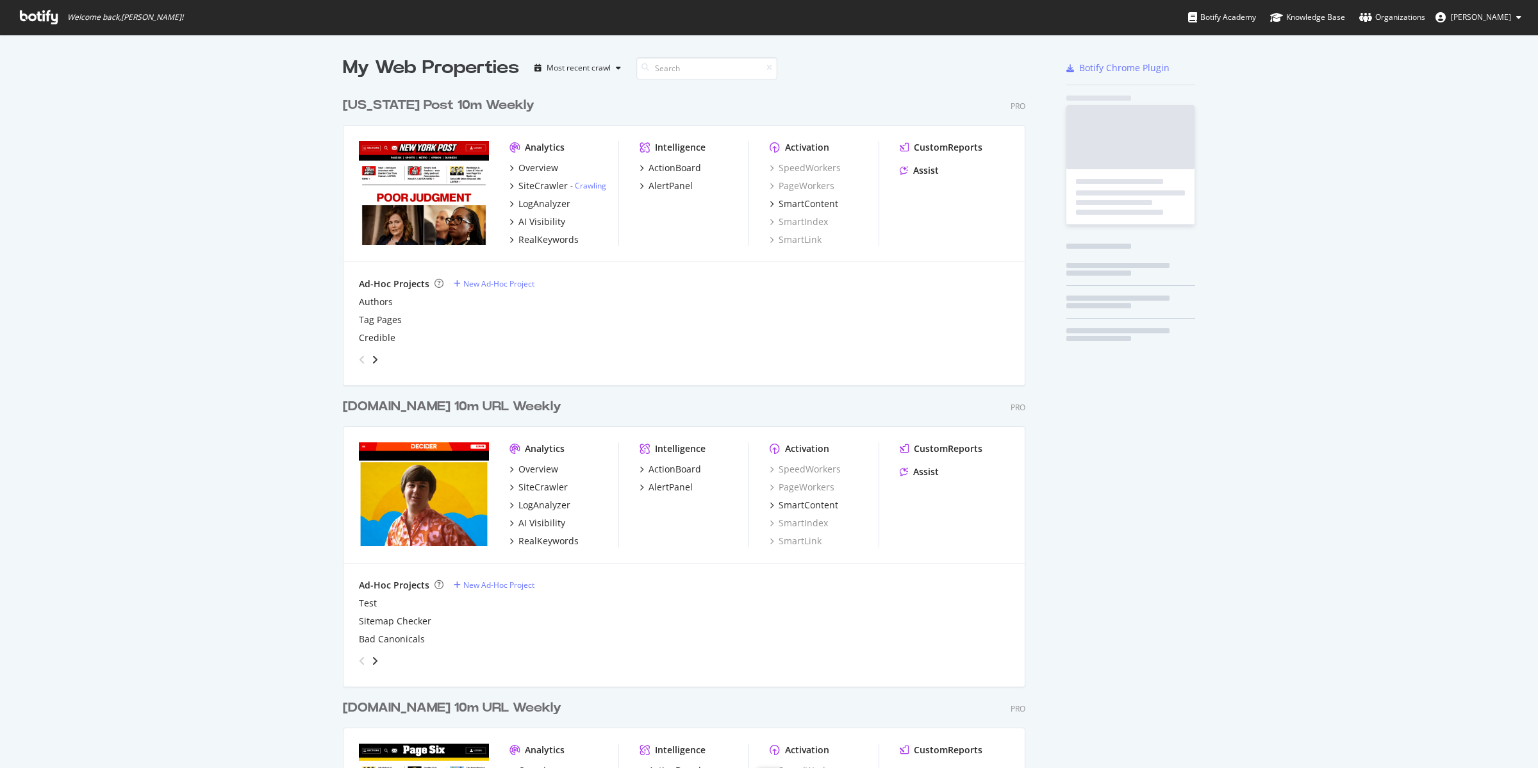
scroll to position [1523, 681]
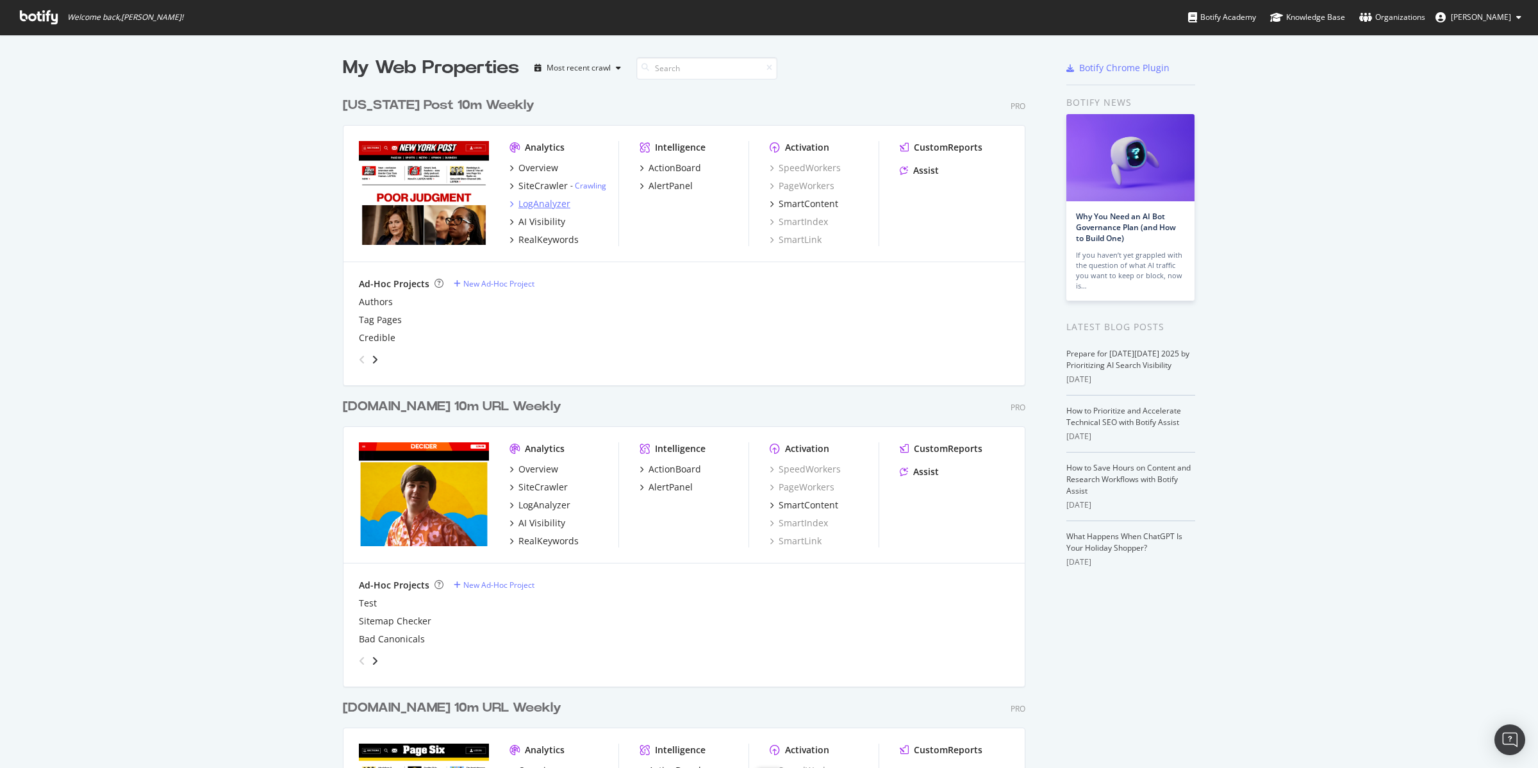
click at [536, 204] on div "LogAnalyzer" at bounding box center [544, 203] width 52 height 13
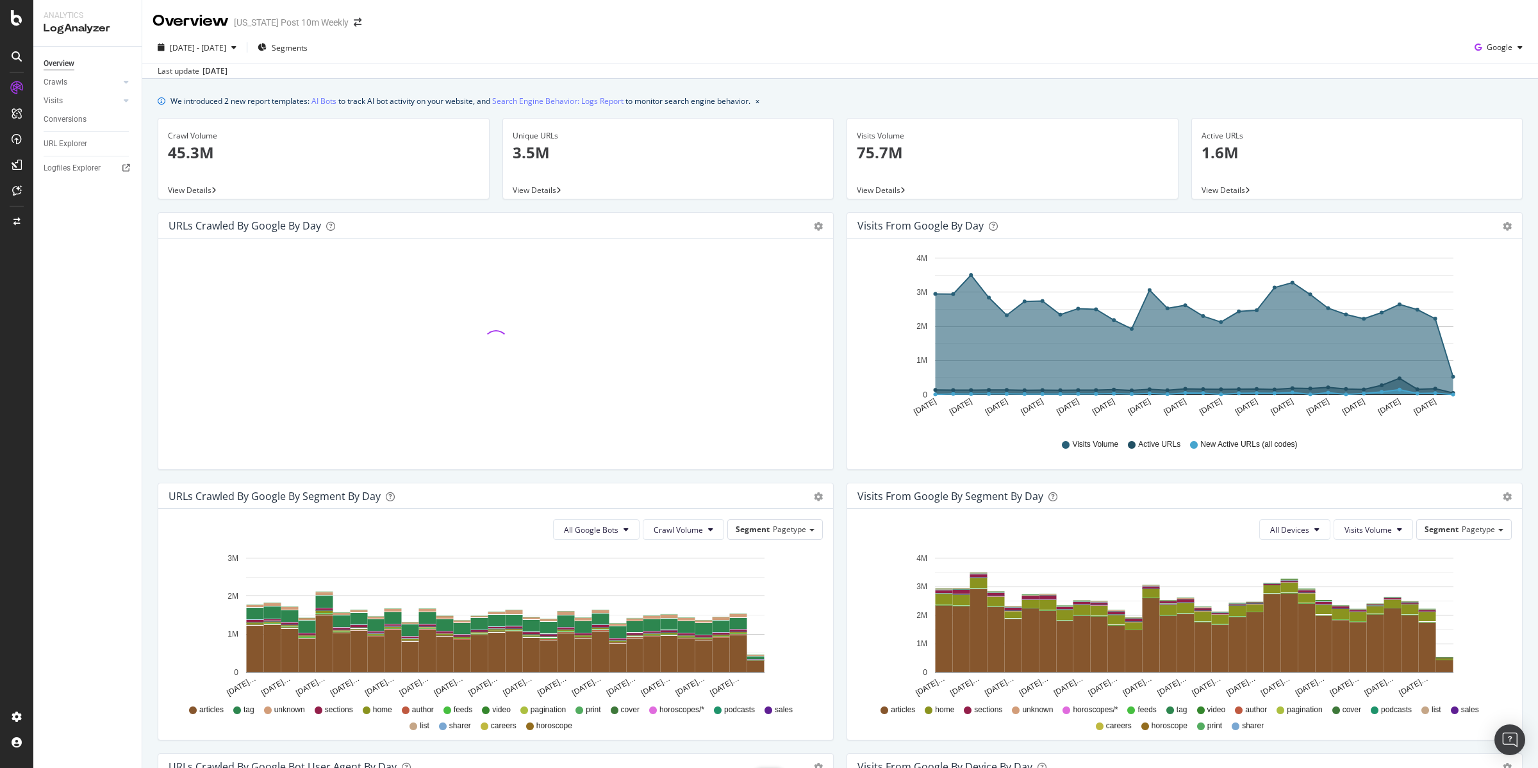
scroll to position [3, 0]
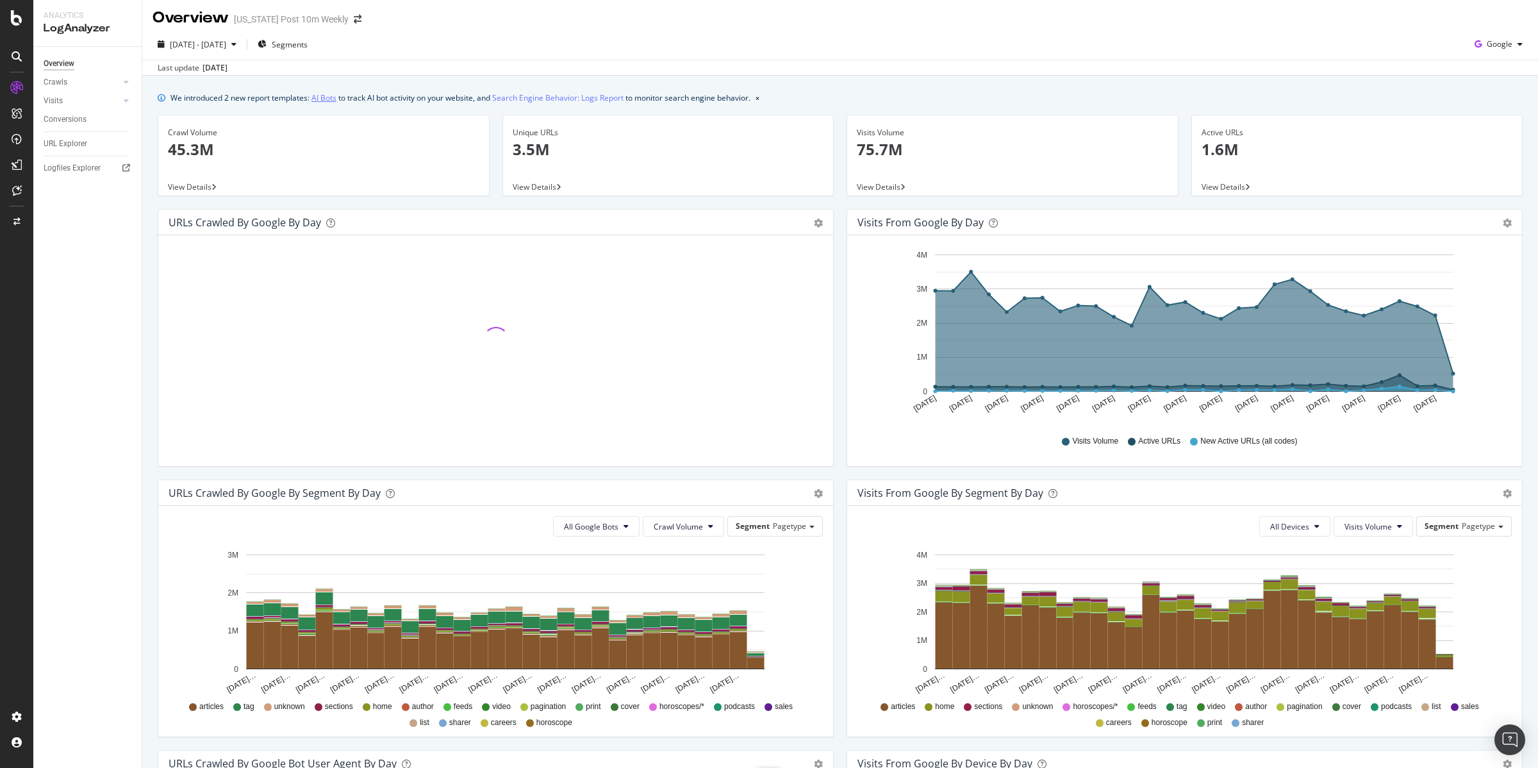
click at [328, 98] on link "AI Bots" at bounding box center [323, 97] width 25 height 13
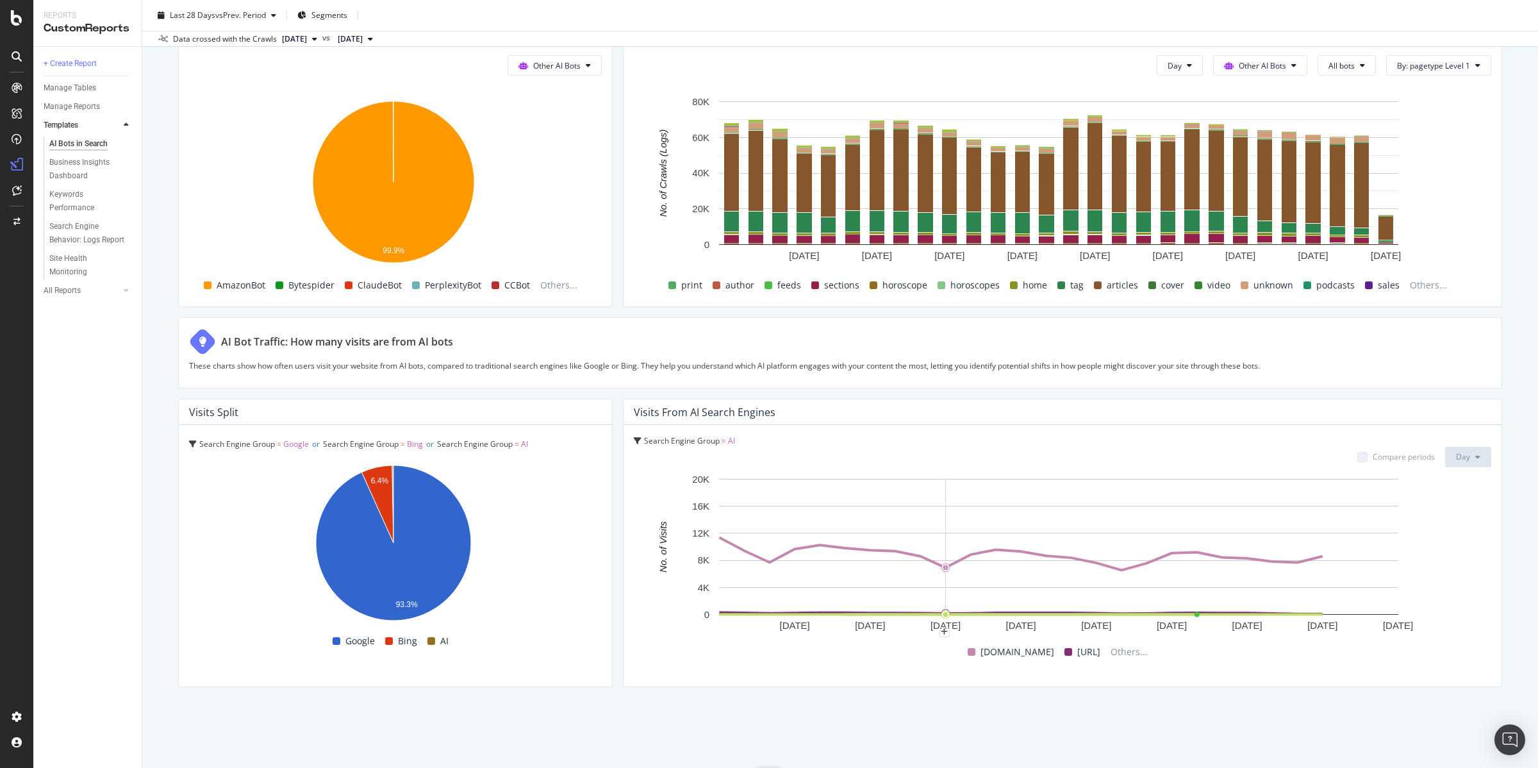
scroll to position [1928, 0]
click at [1077, 645] on span "[URL]" at bounding box center [1088, 651] width 23 height 15
